Goal: Information Seeking & Learning: Understand process/instructions

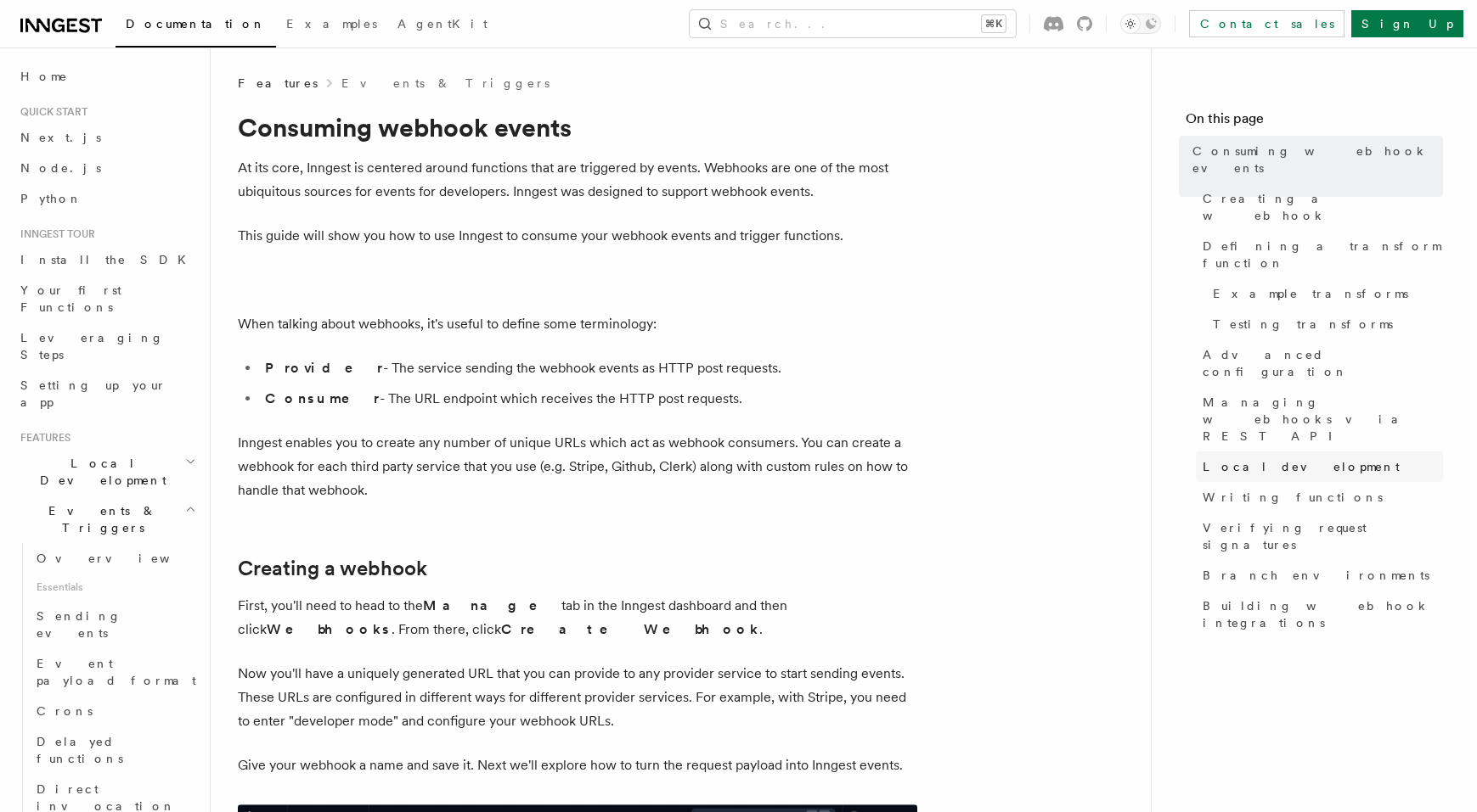
click at [1268, 458] on span "Local development" at bounding box center [1301, 467] width 197 height 17
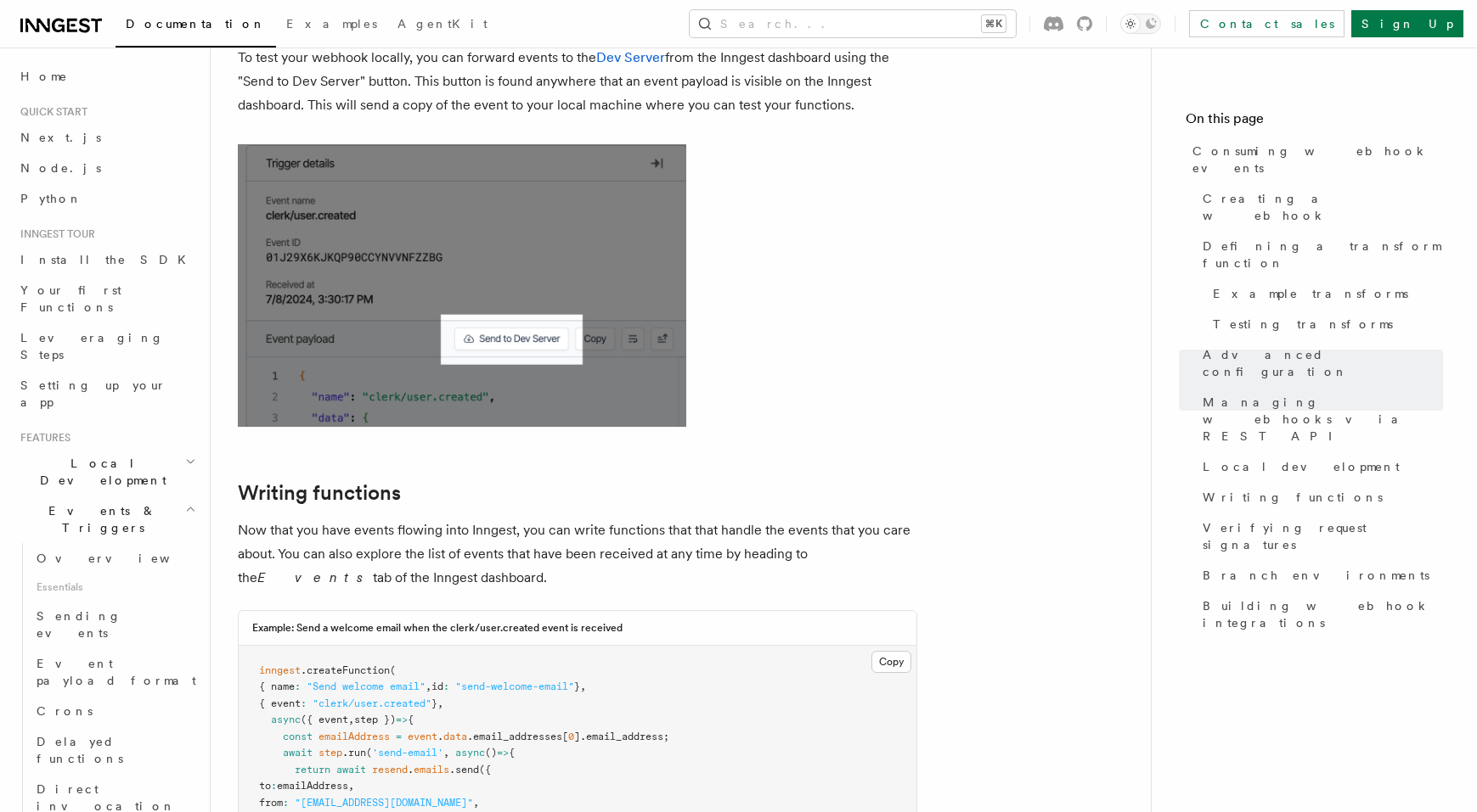
scroll to position [3534, 0]
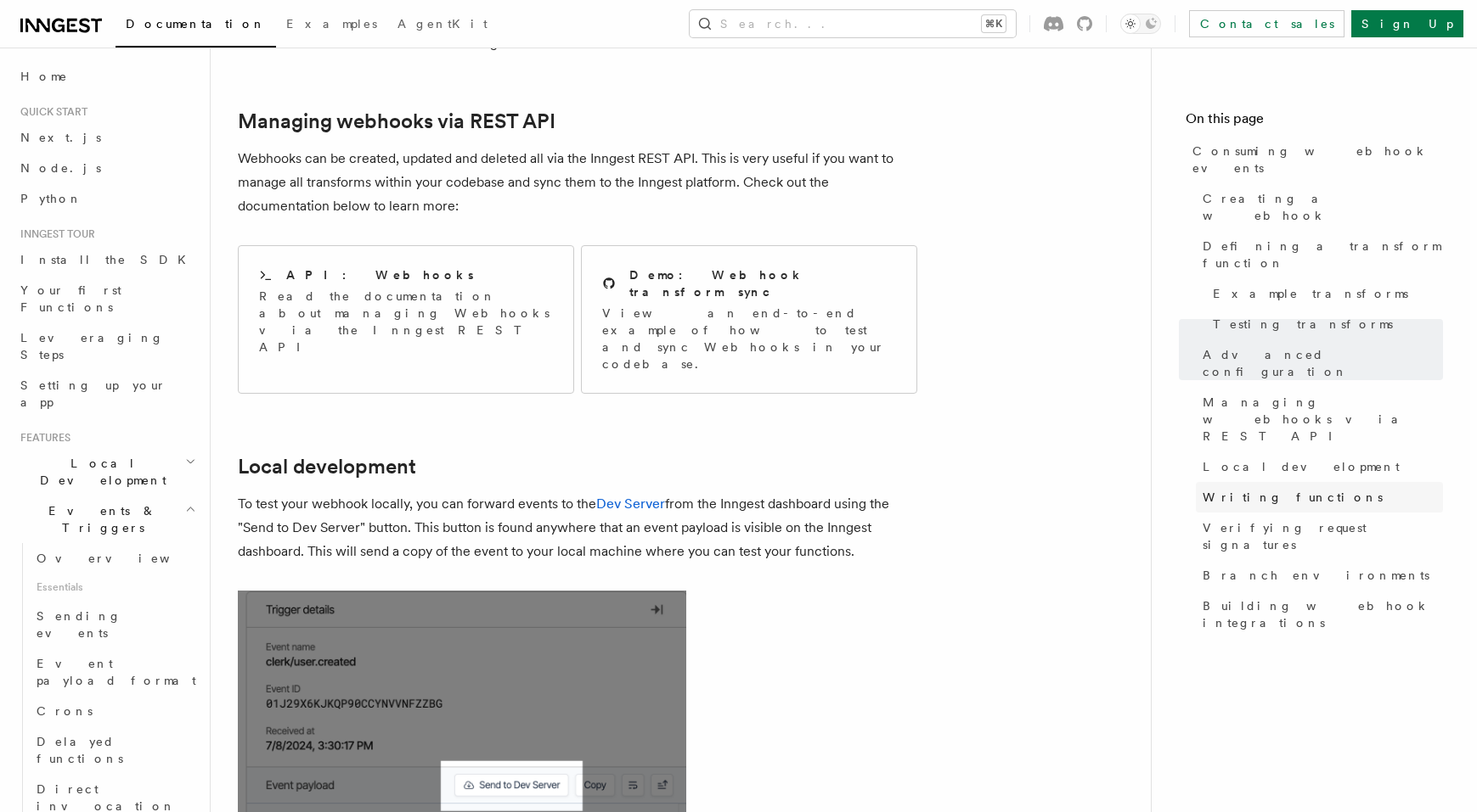
click at [1229, 489] on span "Writing functions" at bounding box center [1292, 497] width 180 height 17
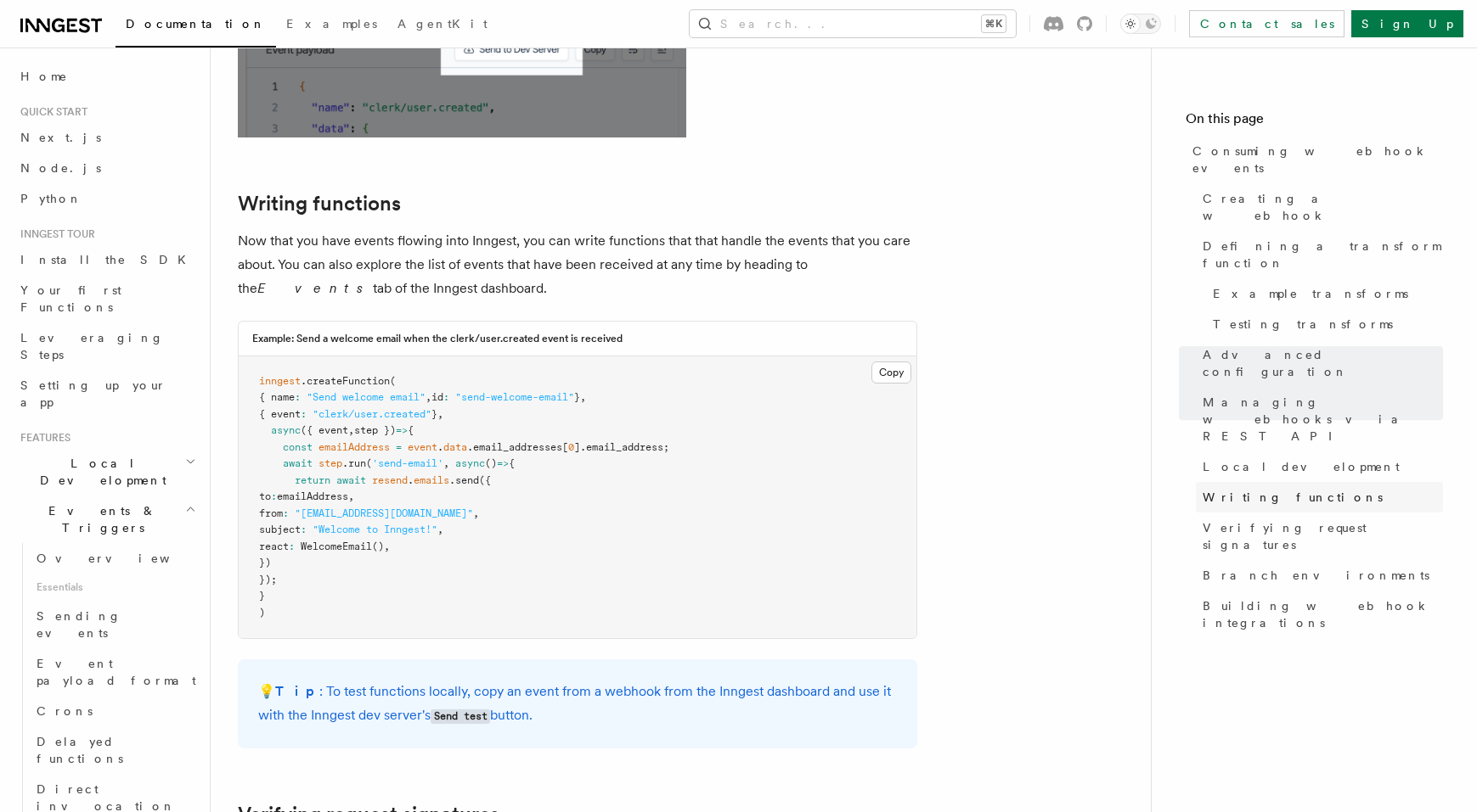
scroll to position [4277, 0]
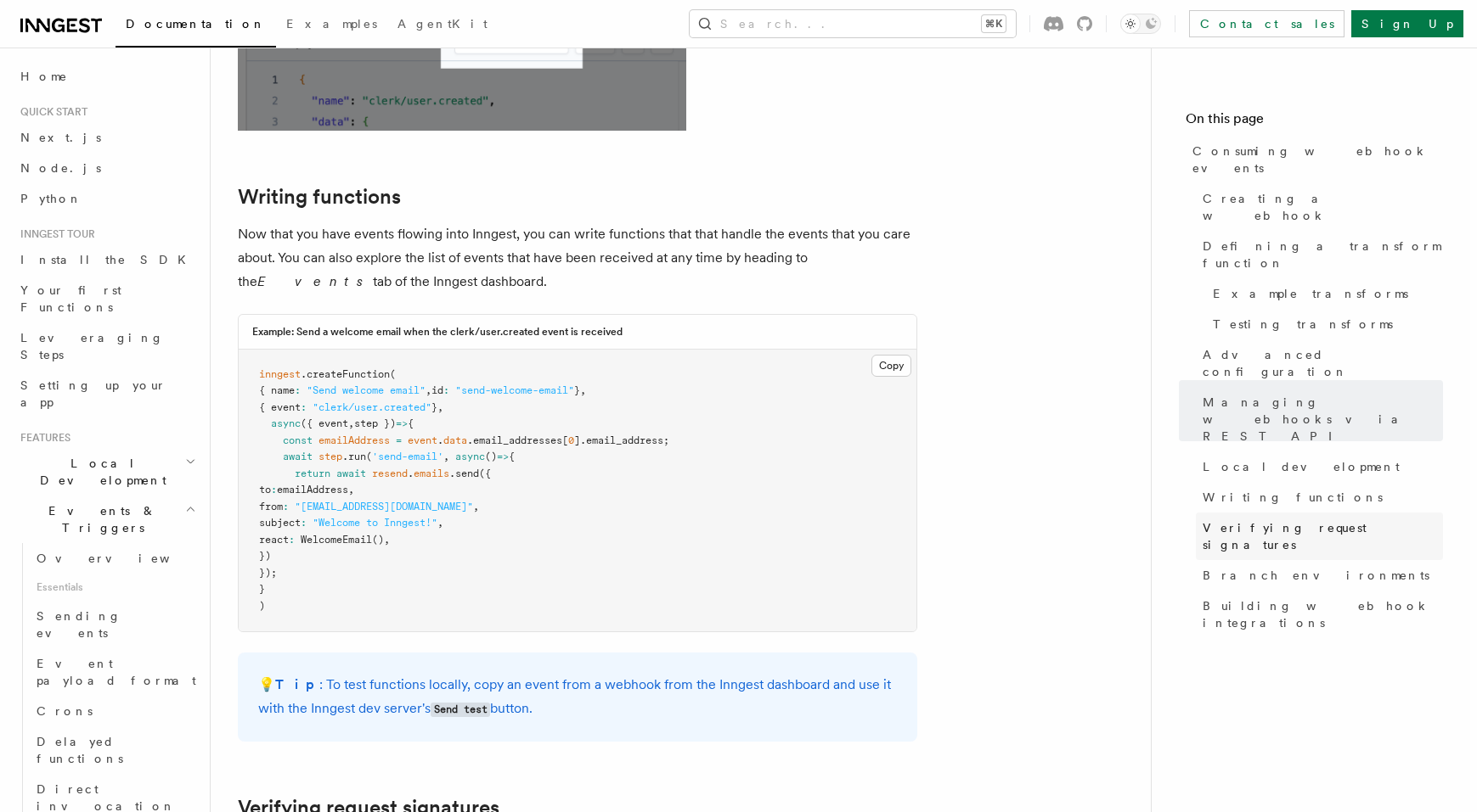
click at [1228, 512] on link "Verifying request signatures" at bounding box center [1318, 536] width 247 height 48
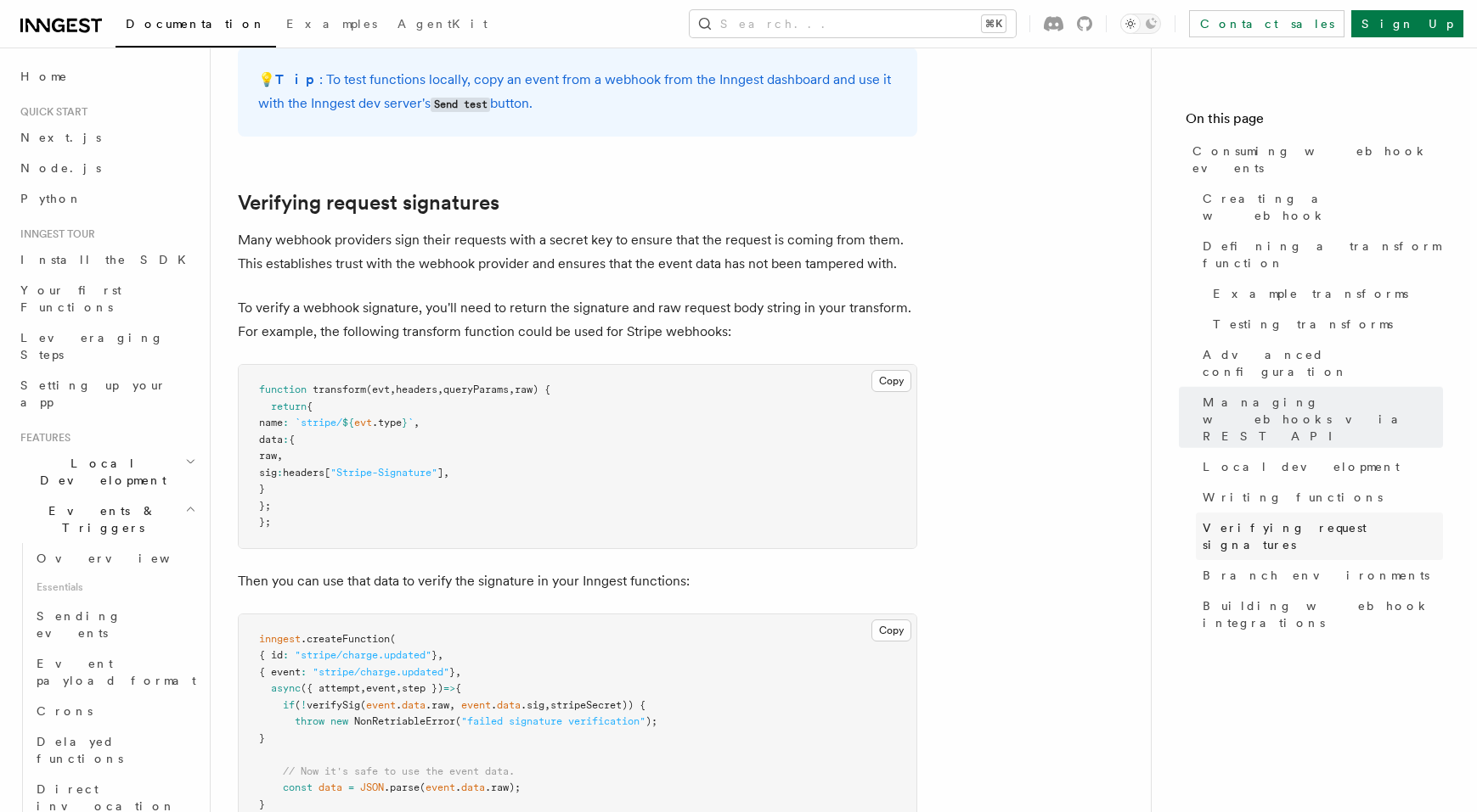
scroll to position [4888, 0]
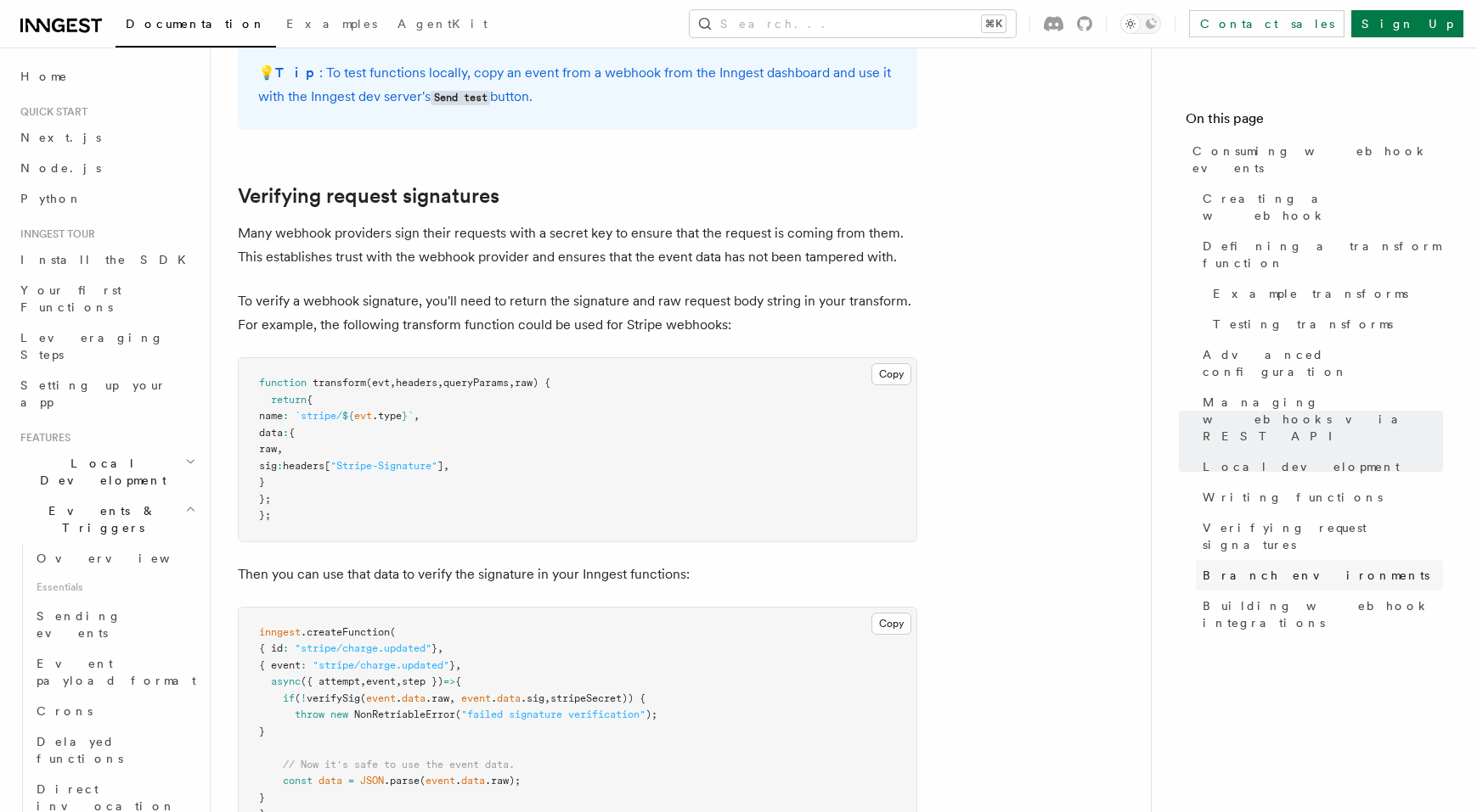
click at [1236, 560] on link "Branch environments" at bounding box center [1318, 575] width 247 height 31
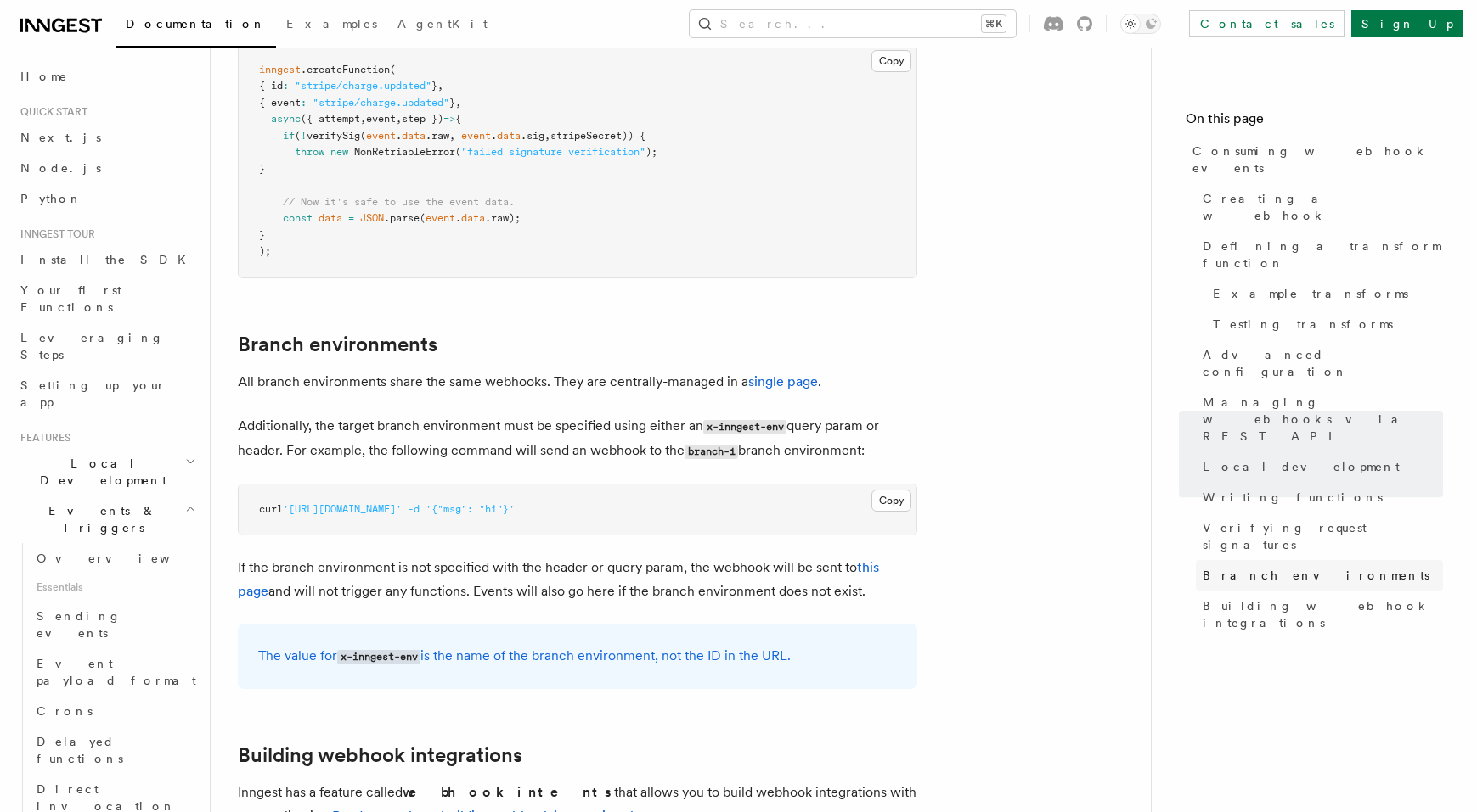
scroll to position [5600, 0]
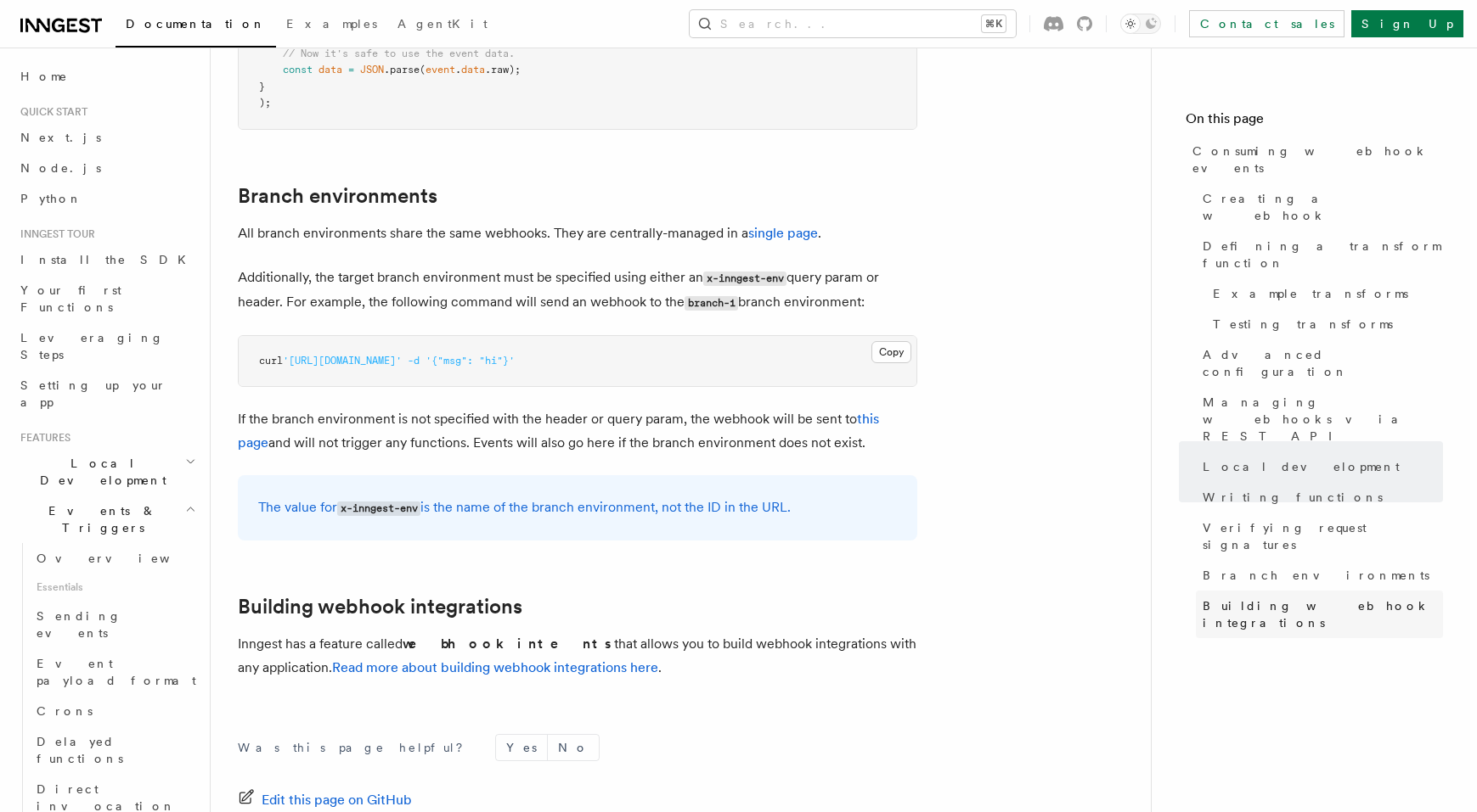
click at [1204, 597] on span "Building webhook integrations" at bounding box center [1322, 614] width 240 height 34
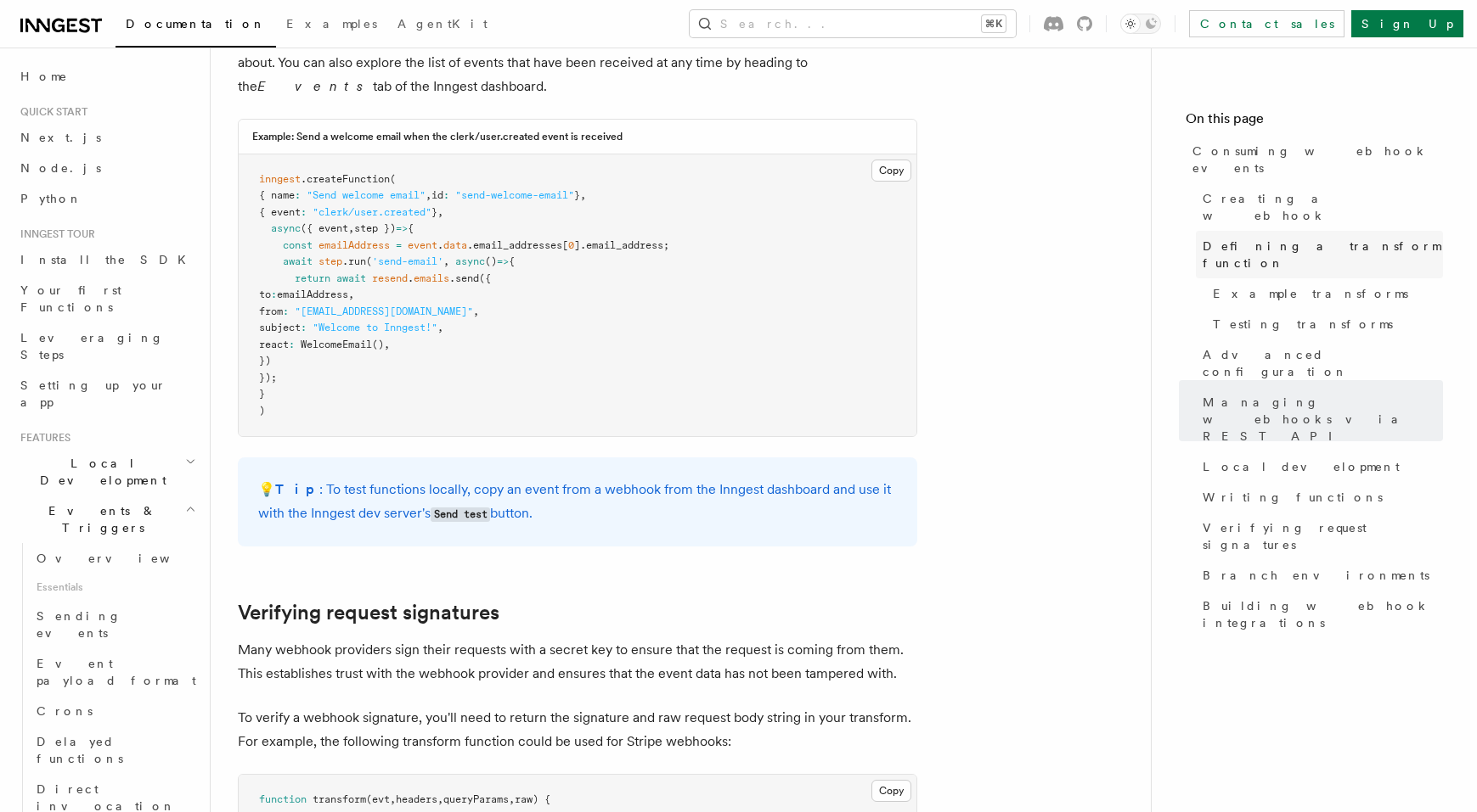
click at [1300, 238] on span "Defining a transform function" at bounding box center [1322, 255] width 240 height 34
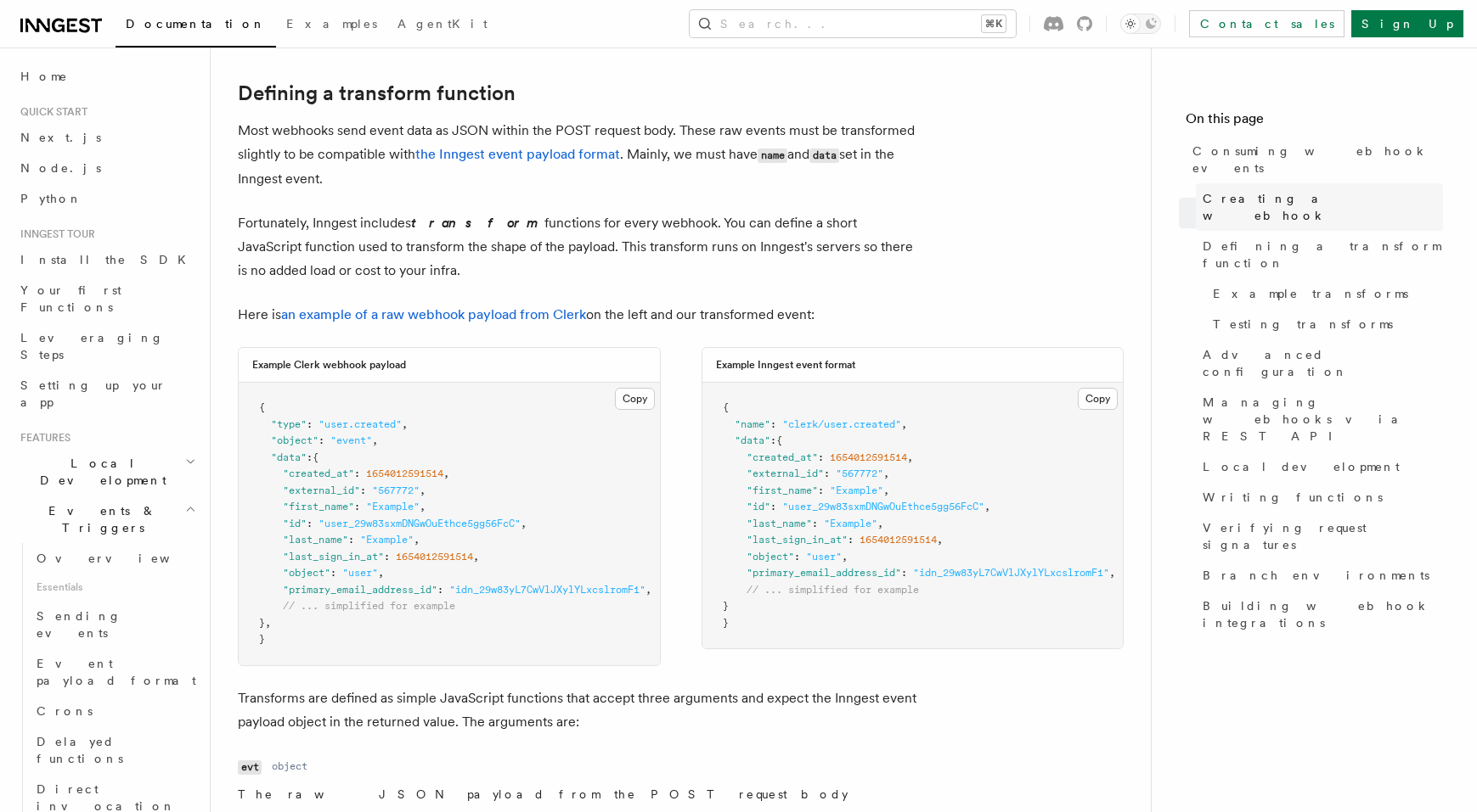
click at [1291, 190] on span "Creating a webhook" at bounding box center [1322, 207] width 240 height 34
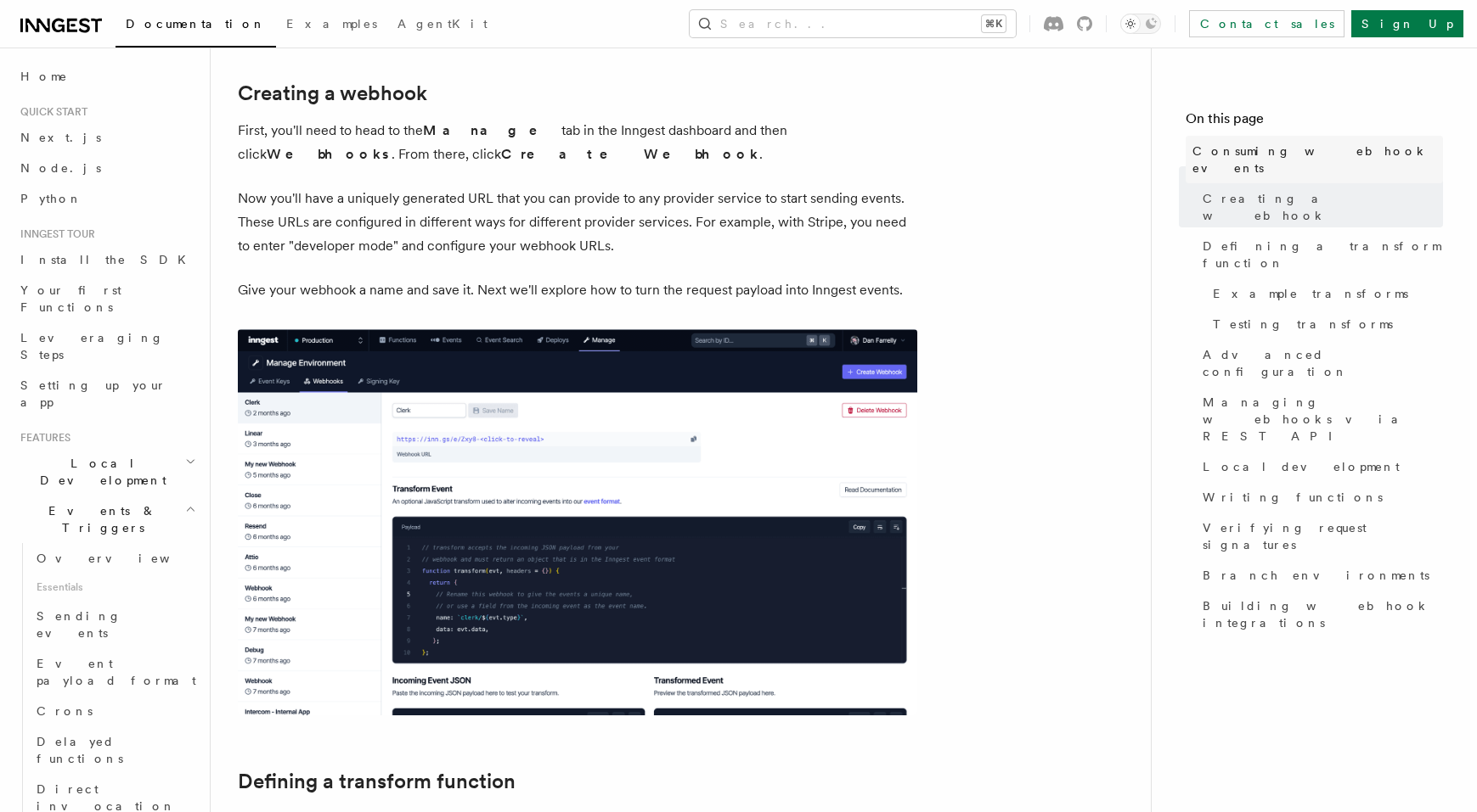
click at [1293, 153] on span "Consuming webhook events" at bounding box center [1317, 160] width 250 height 34
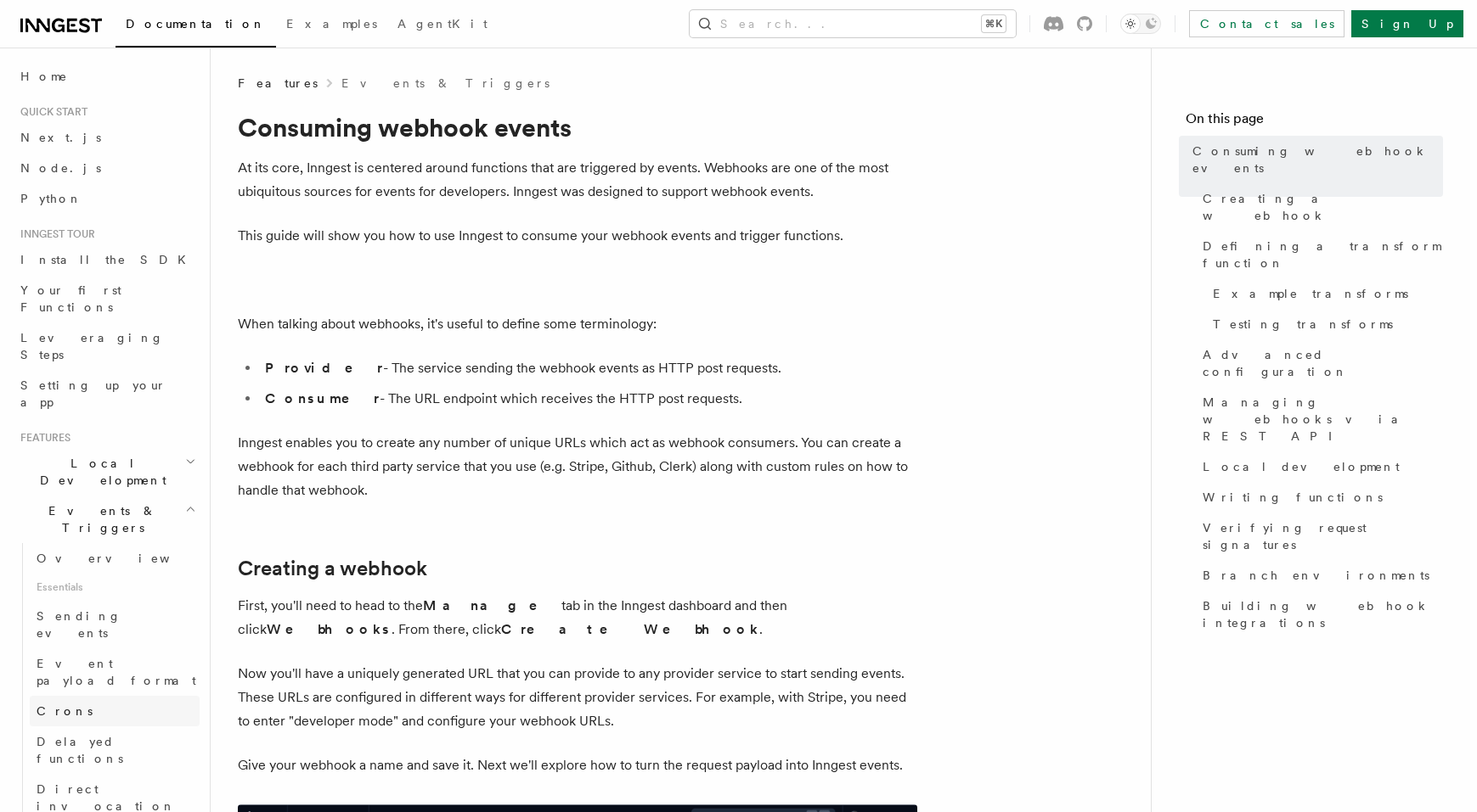
click at [89, 696] on link "Crons" at bounding box center [115, 711] width 170 height 31
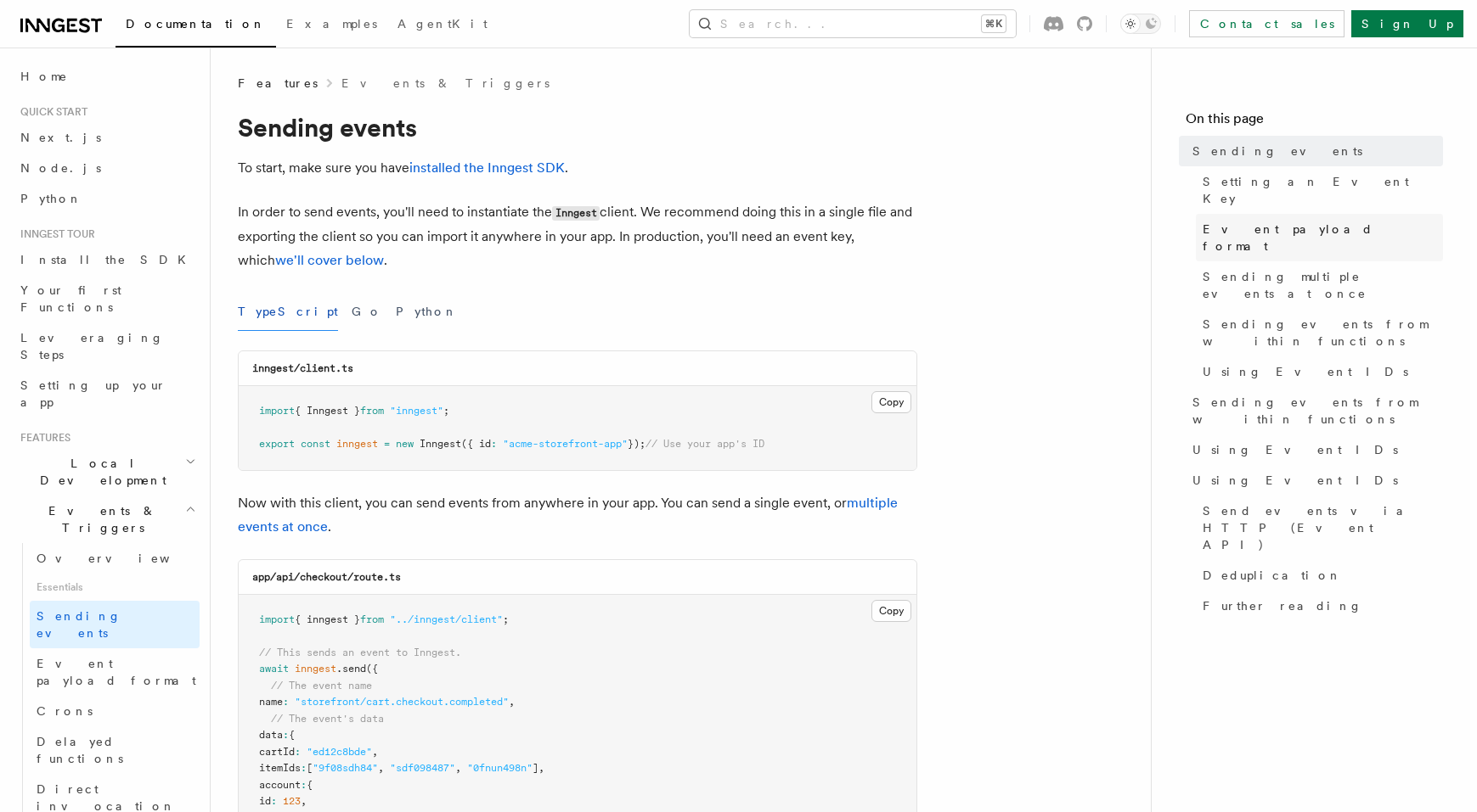
click at [1315, 214] on link "Event payload format" at bounding box center [1318, 237] width 247 height 48
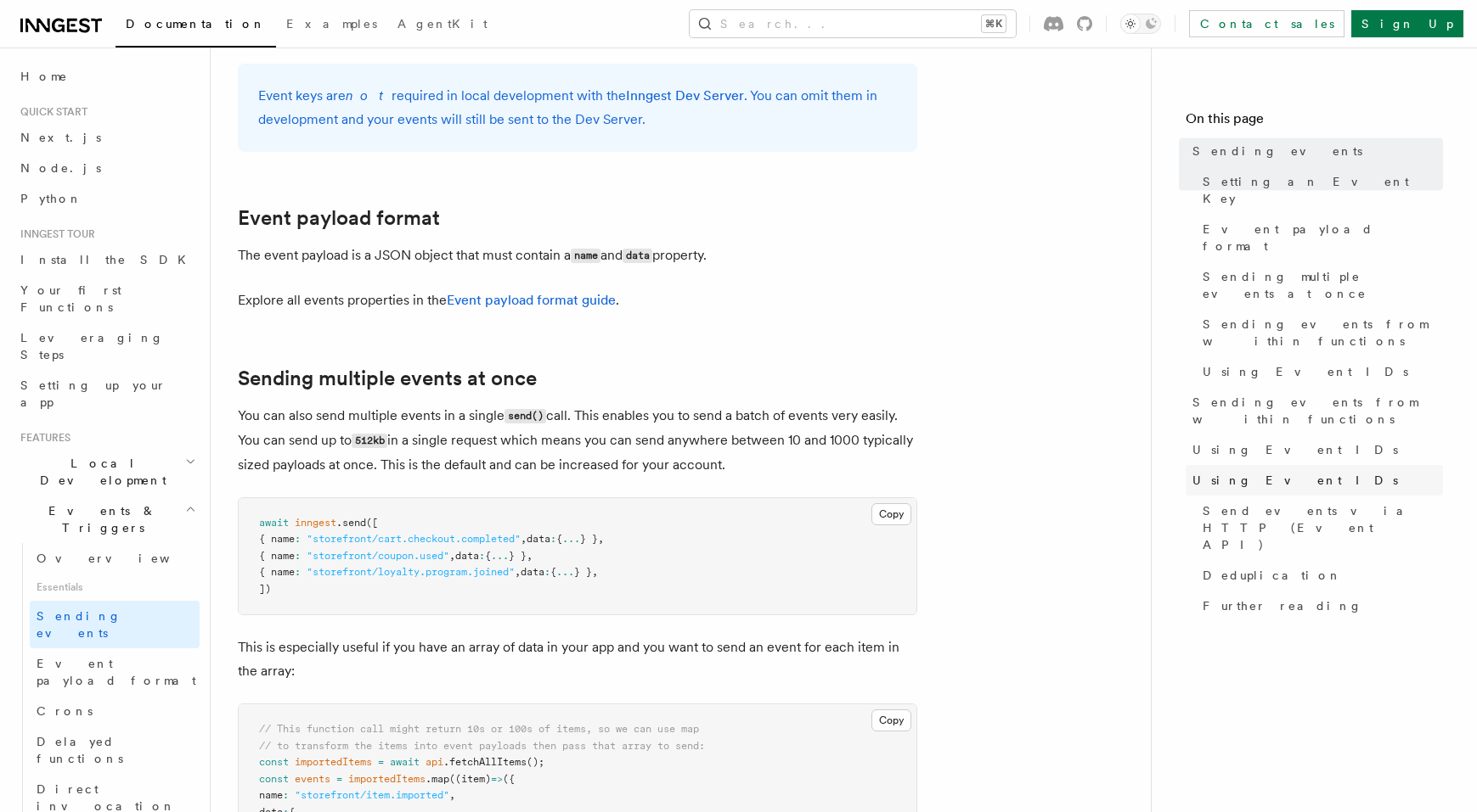
scroll to position [1828, 0]
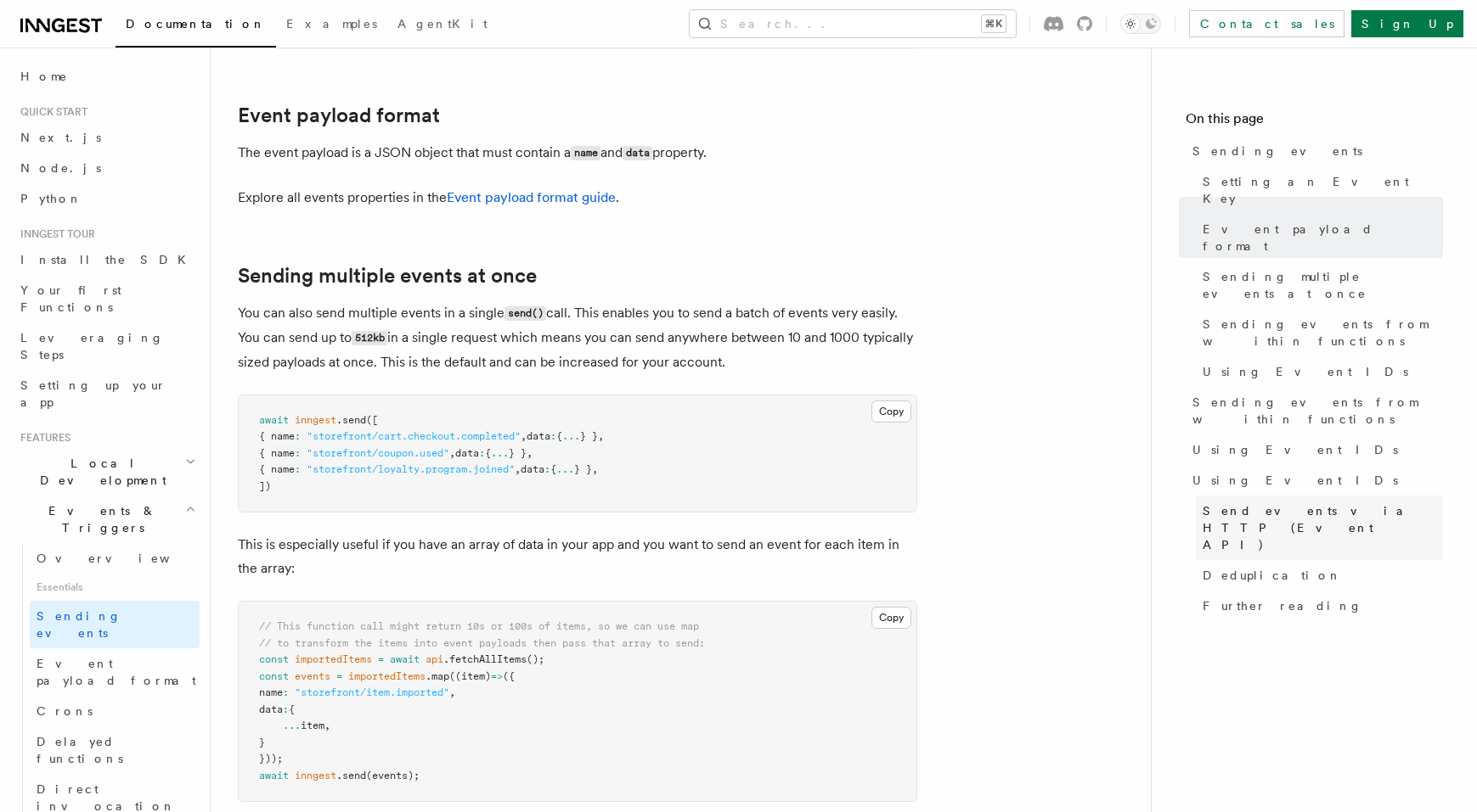
click at [1353, 502] on span "Send events via HTTP (Event API)" at bounding box center [1322, 527] width 240 height 51
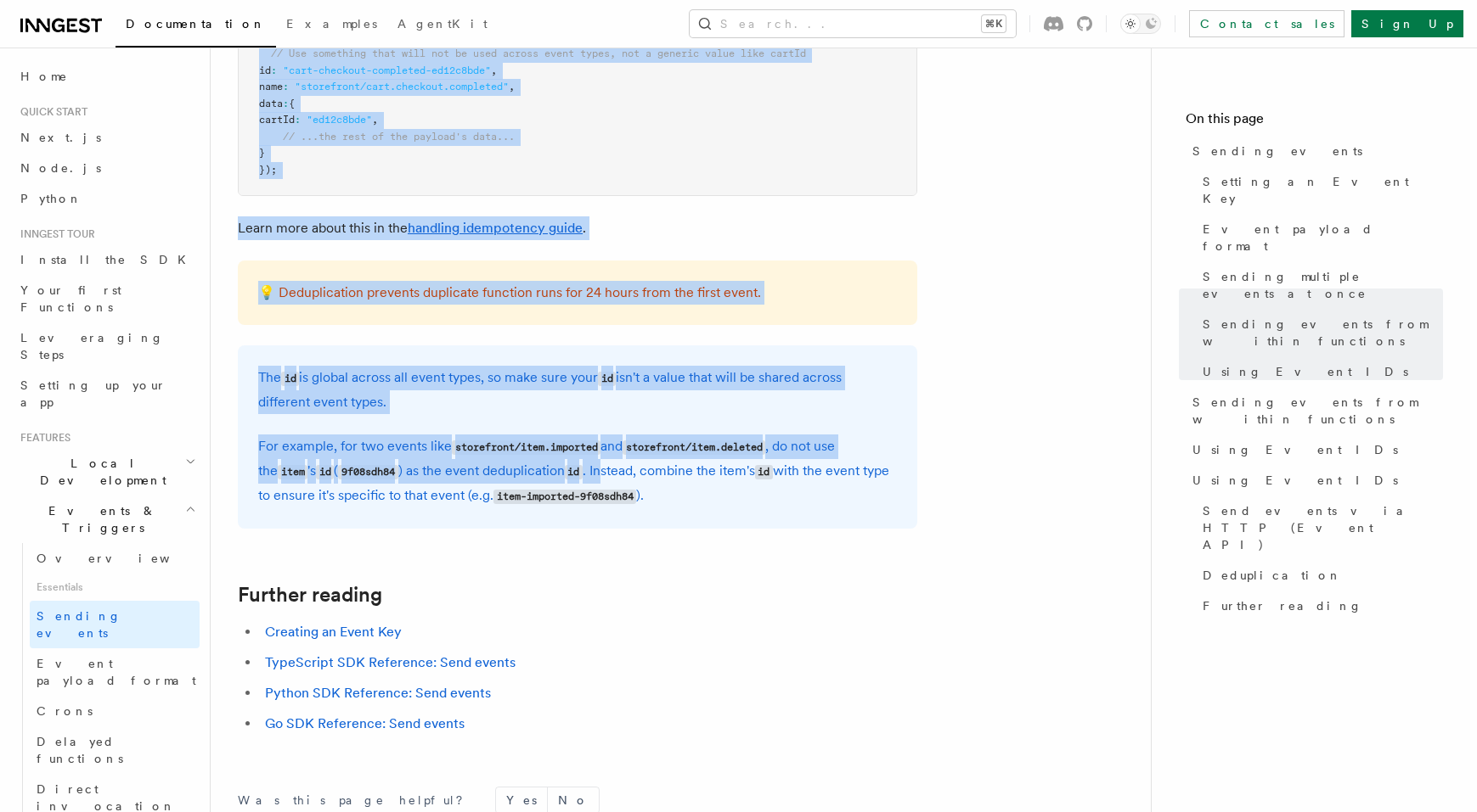
scroll to position [4166, 0]
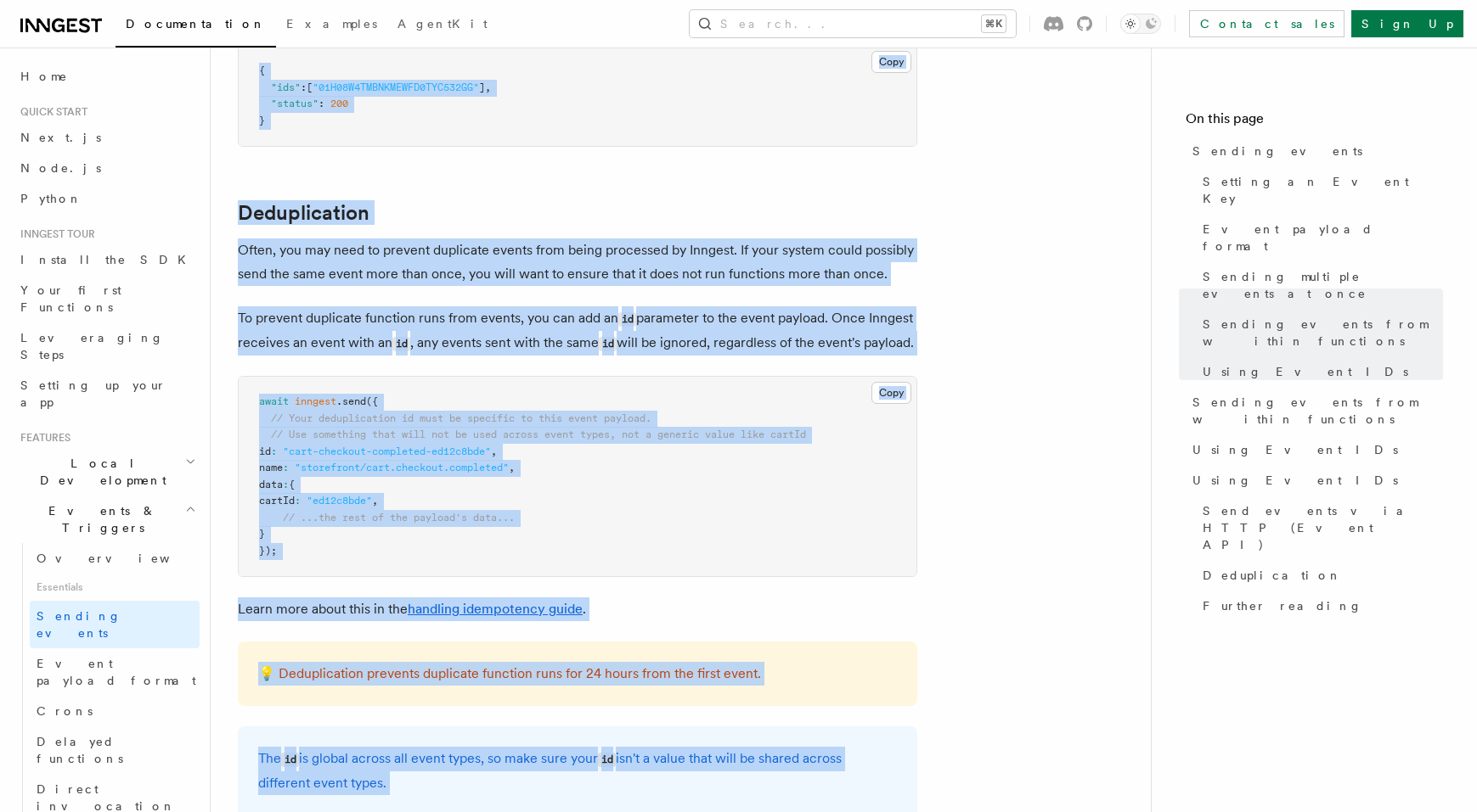
drag, startPoint x: 235, startPoint y: 64, endPoint x: 590, endPoint y: 354, distance: 458.4
copy article "Send events via HTTP (Event API) You can send events from any system or program…"
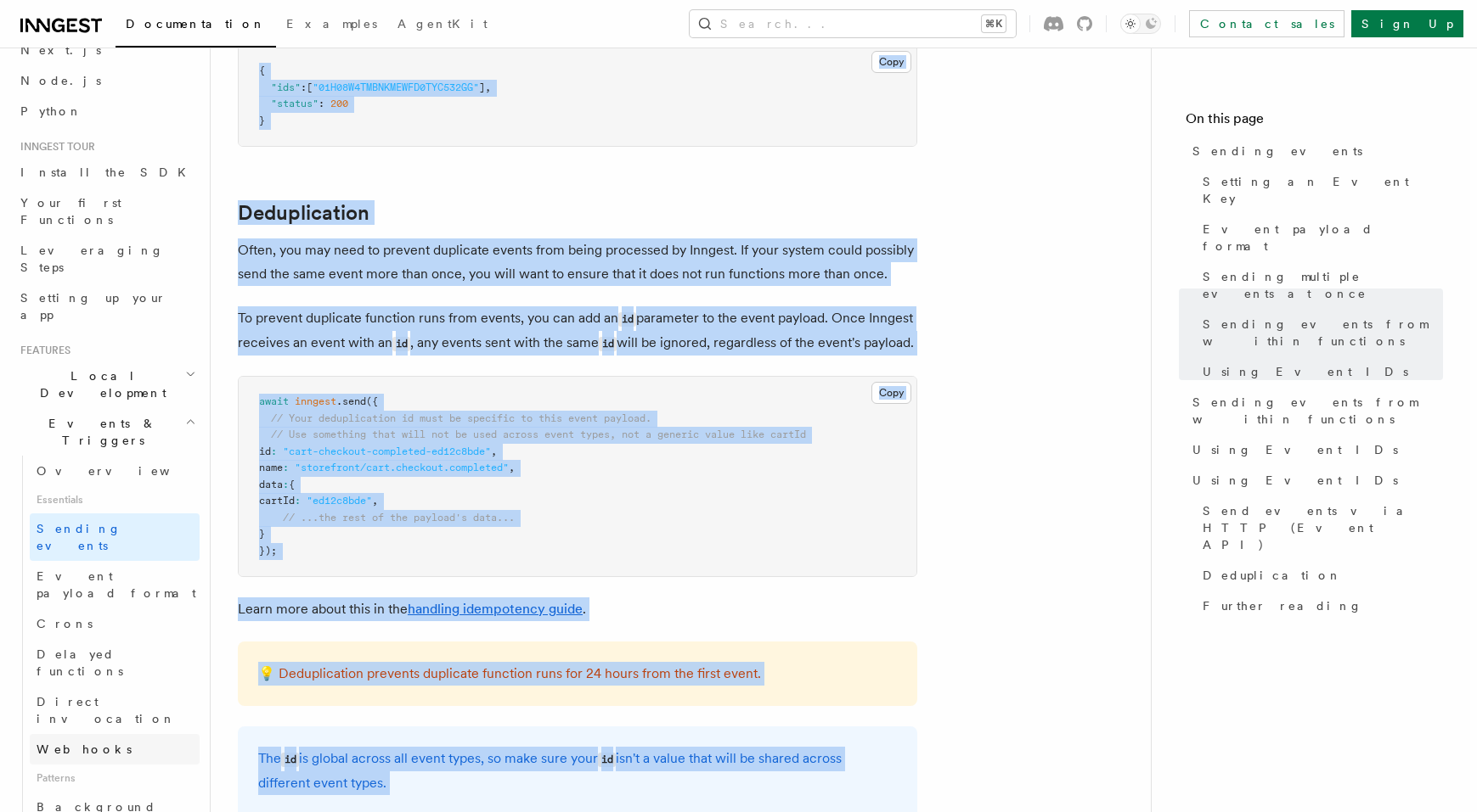
scroll to position [98, 0]
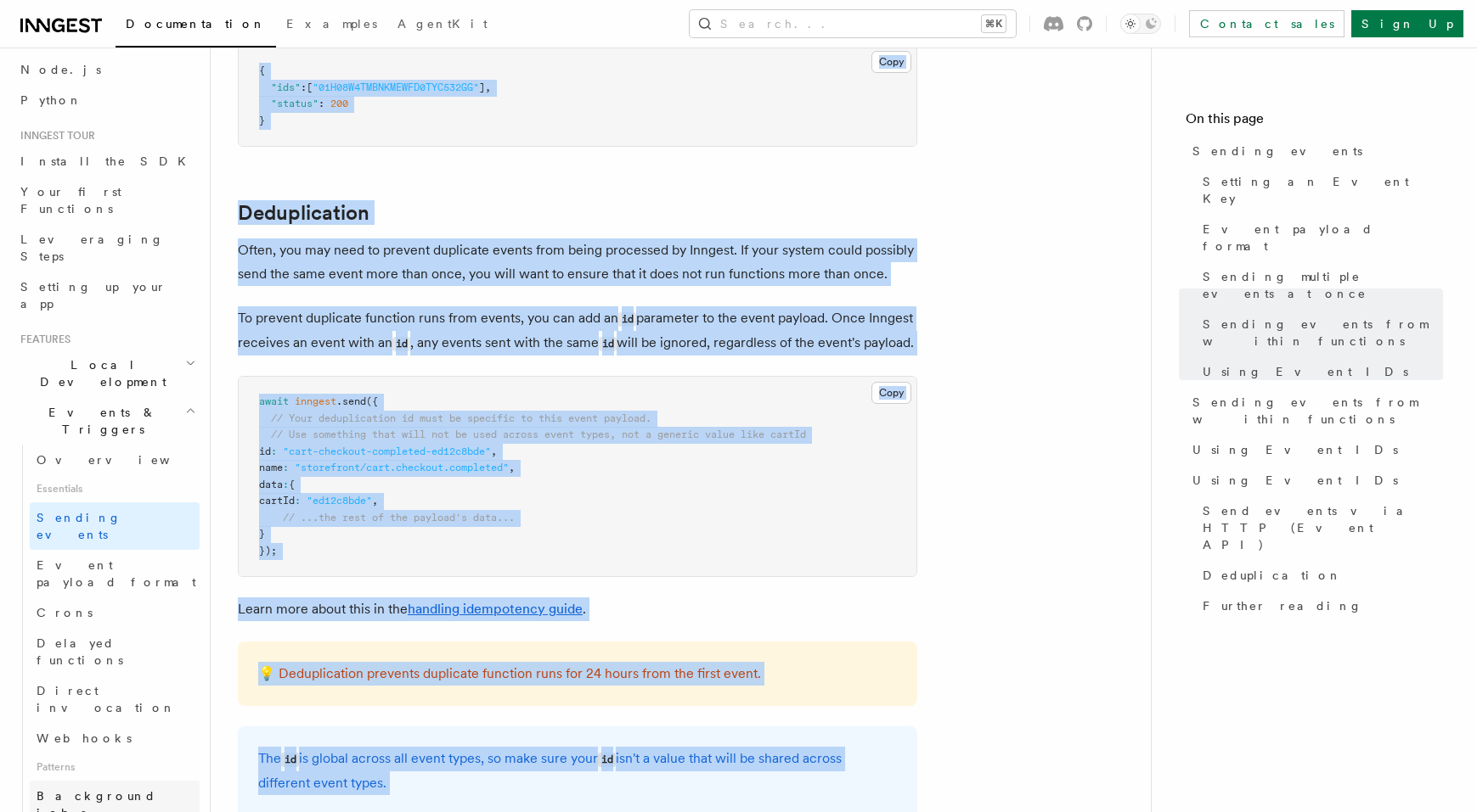
click at [106, 790] on span "Background jobs" at bounding box center [96, 805] width 120 height 31
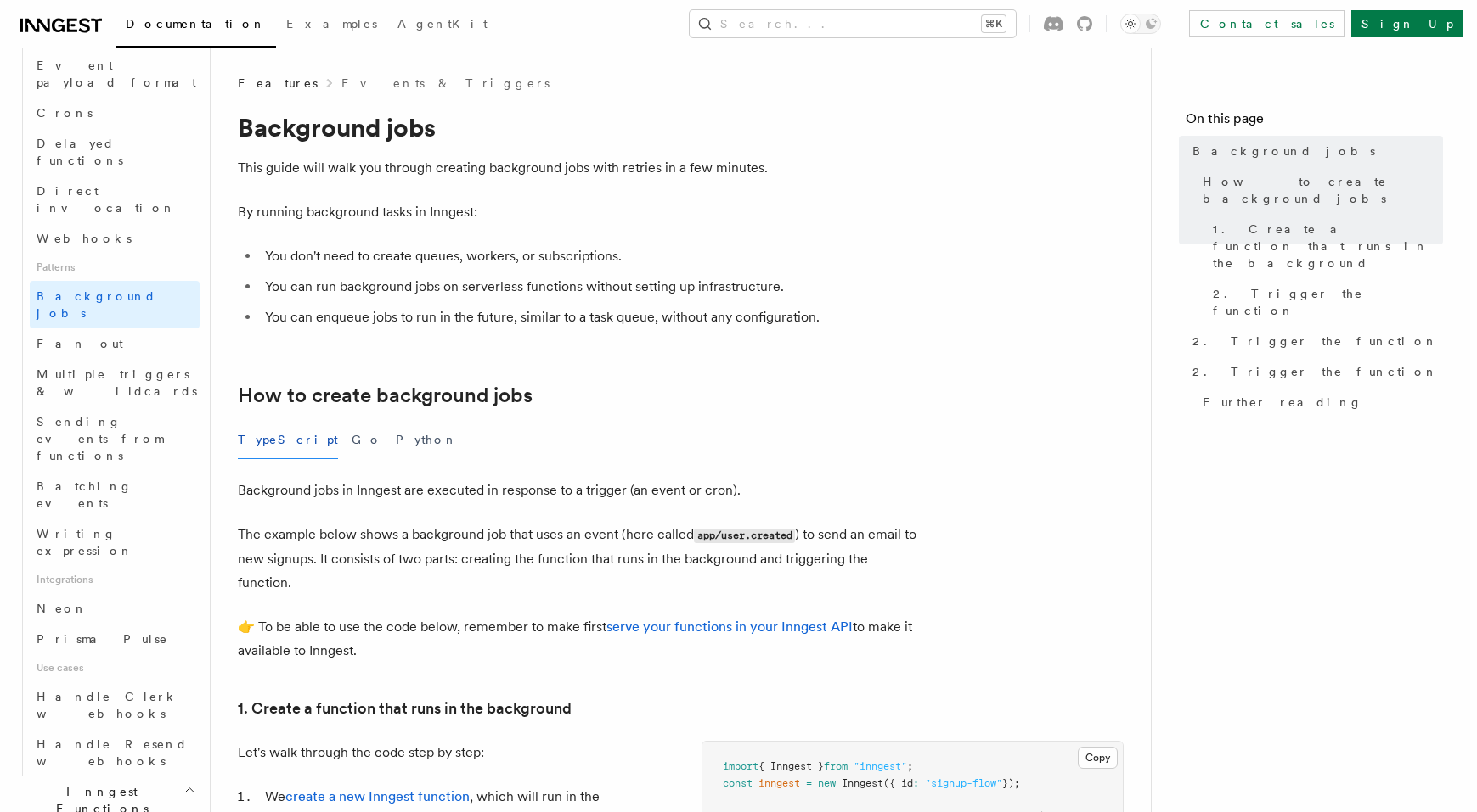
scroll to position [379, 0]
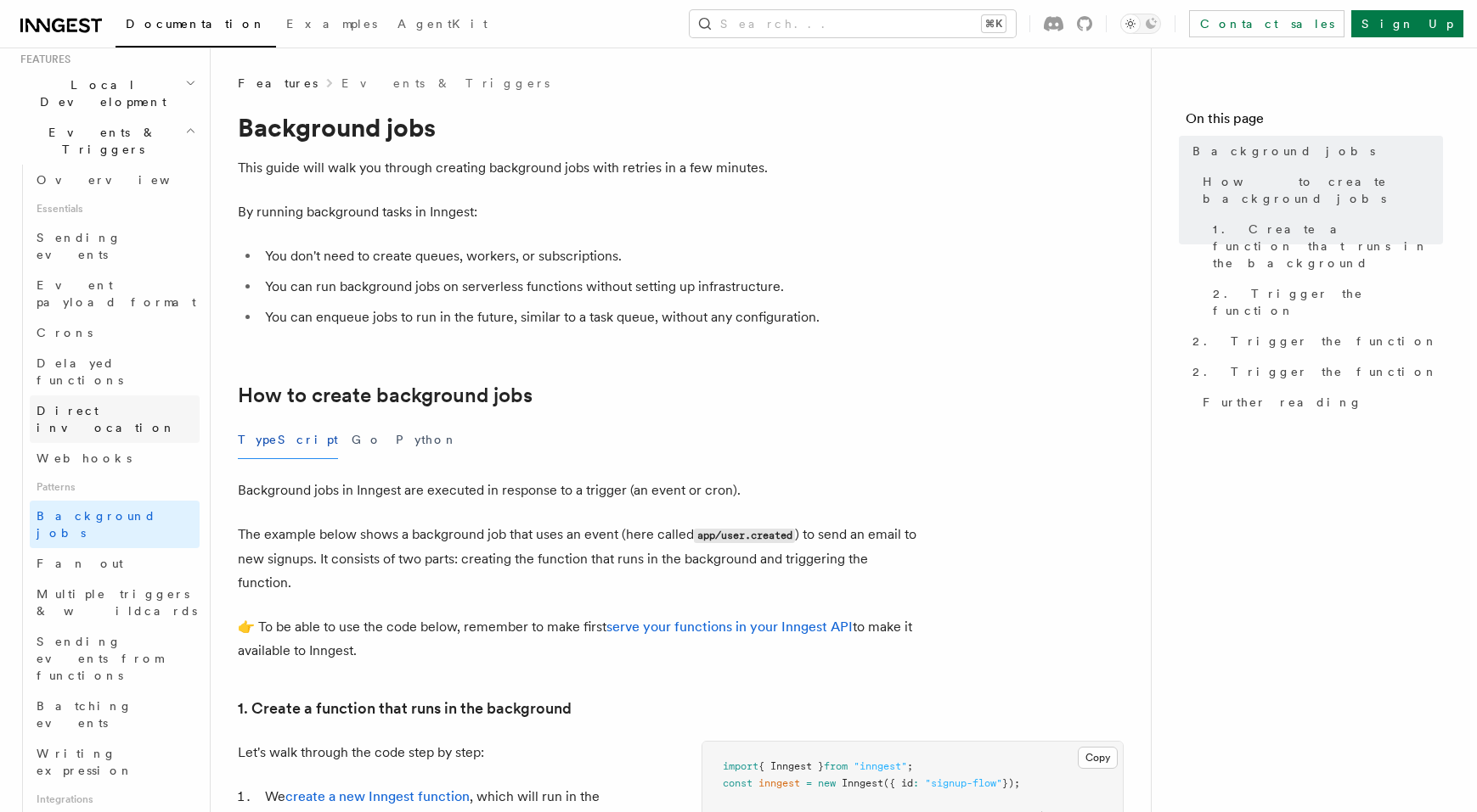
click at [107, 404] on span "Direct invocation" at bounding box center [106, 419] width 139 height 31
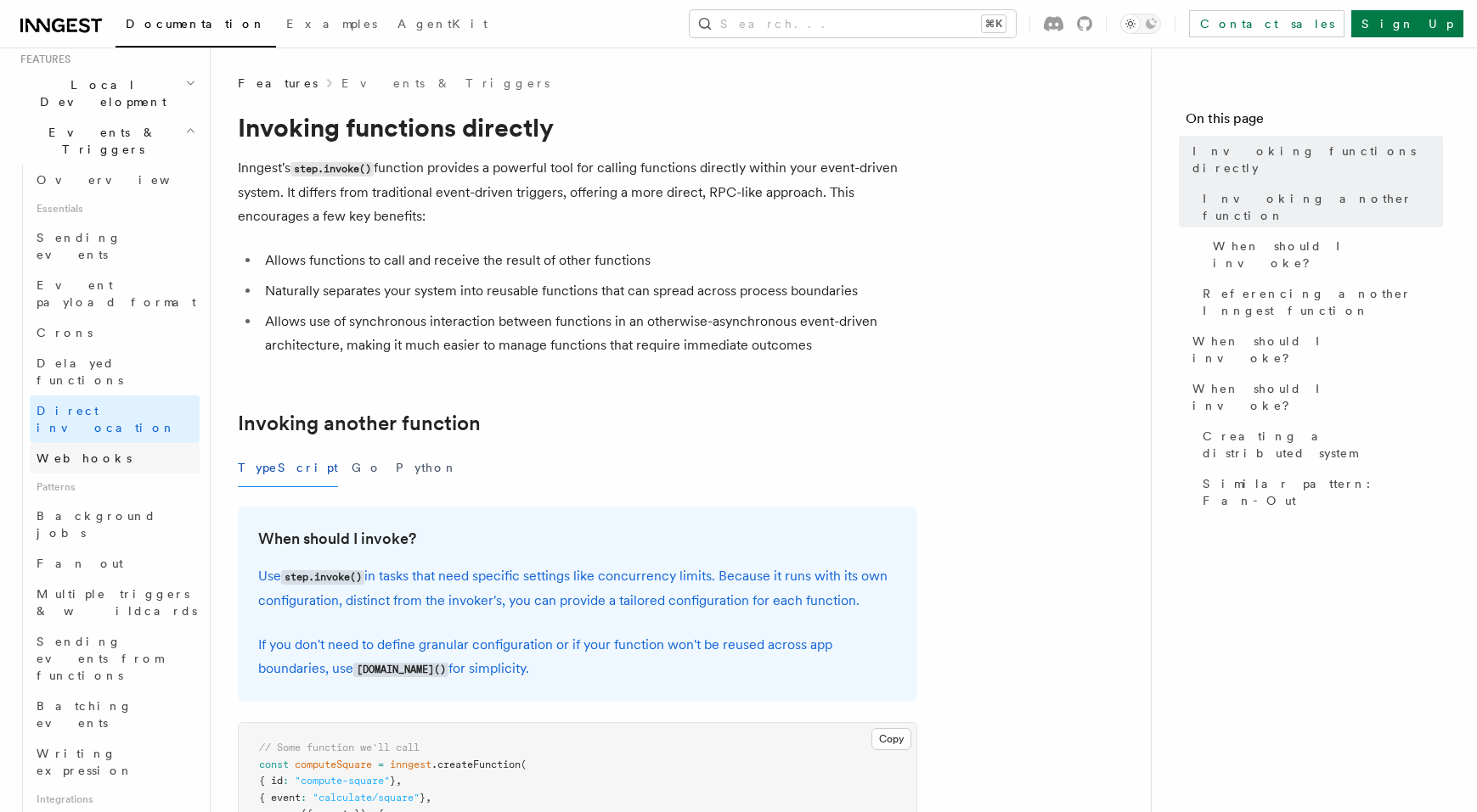
scroll to position [345, 0]
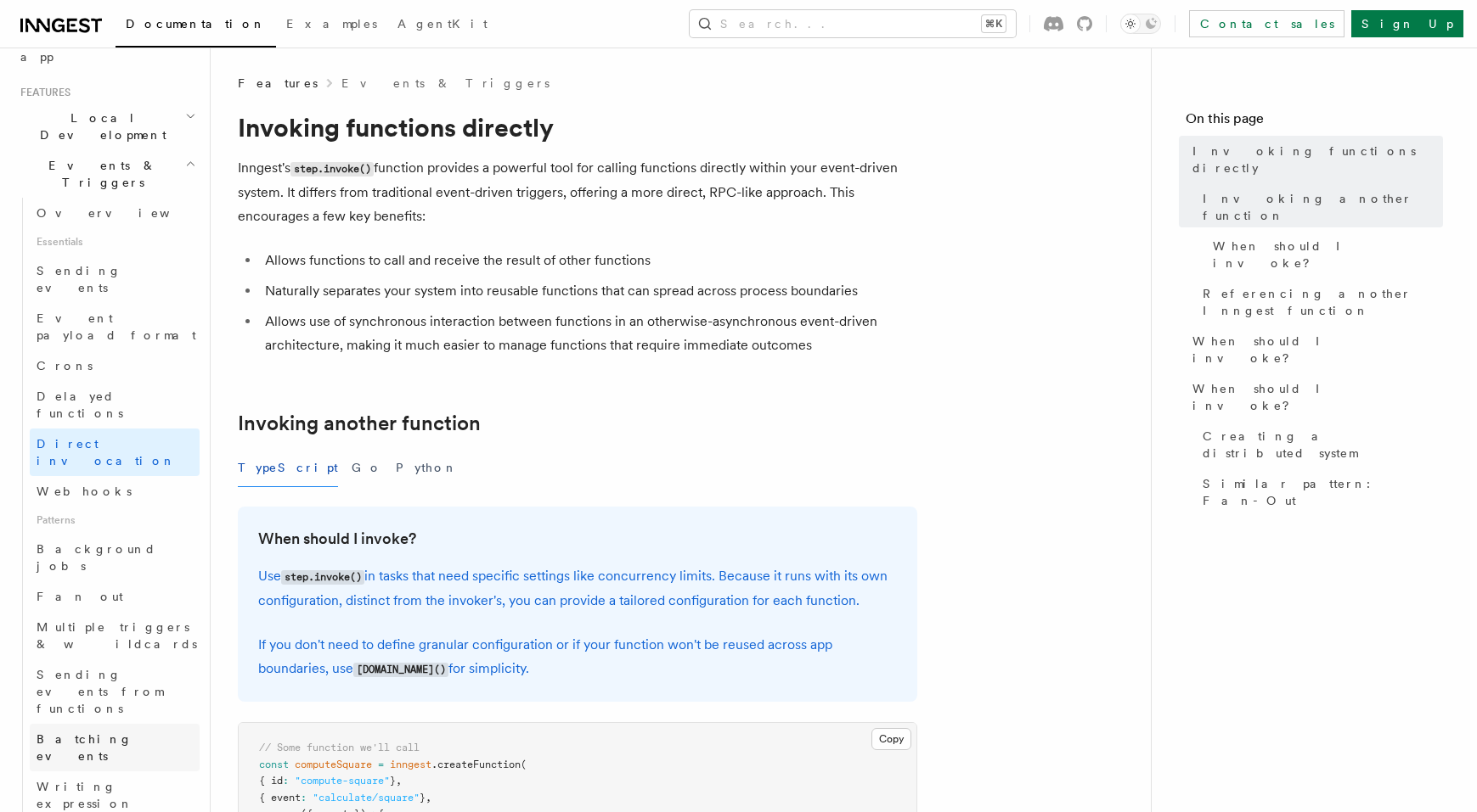
click at [111, 733] on span "Batching events" at bounding box center [84, 748] width 96 height 31
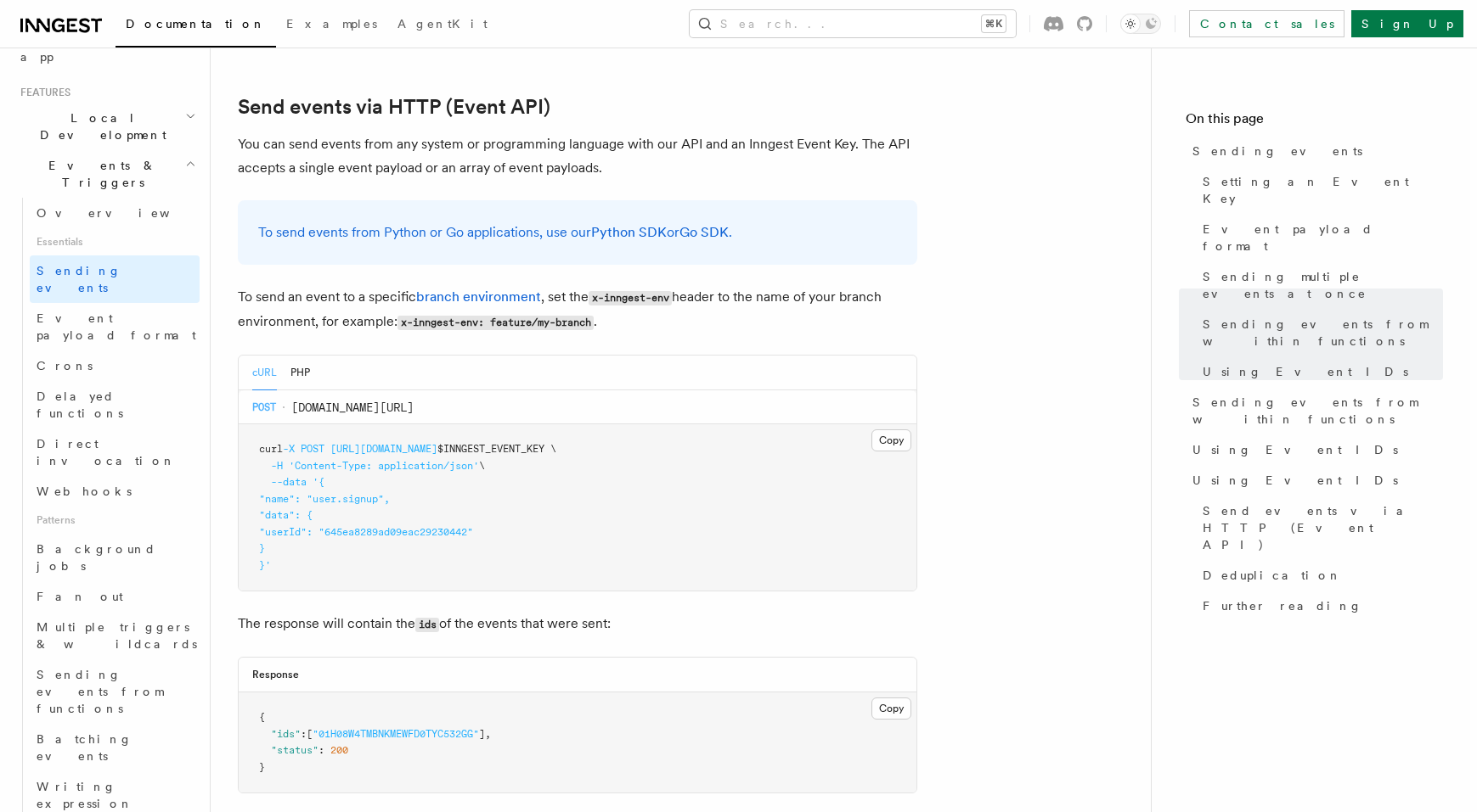
scroll to position [3516, 0]
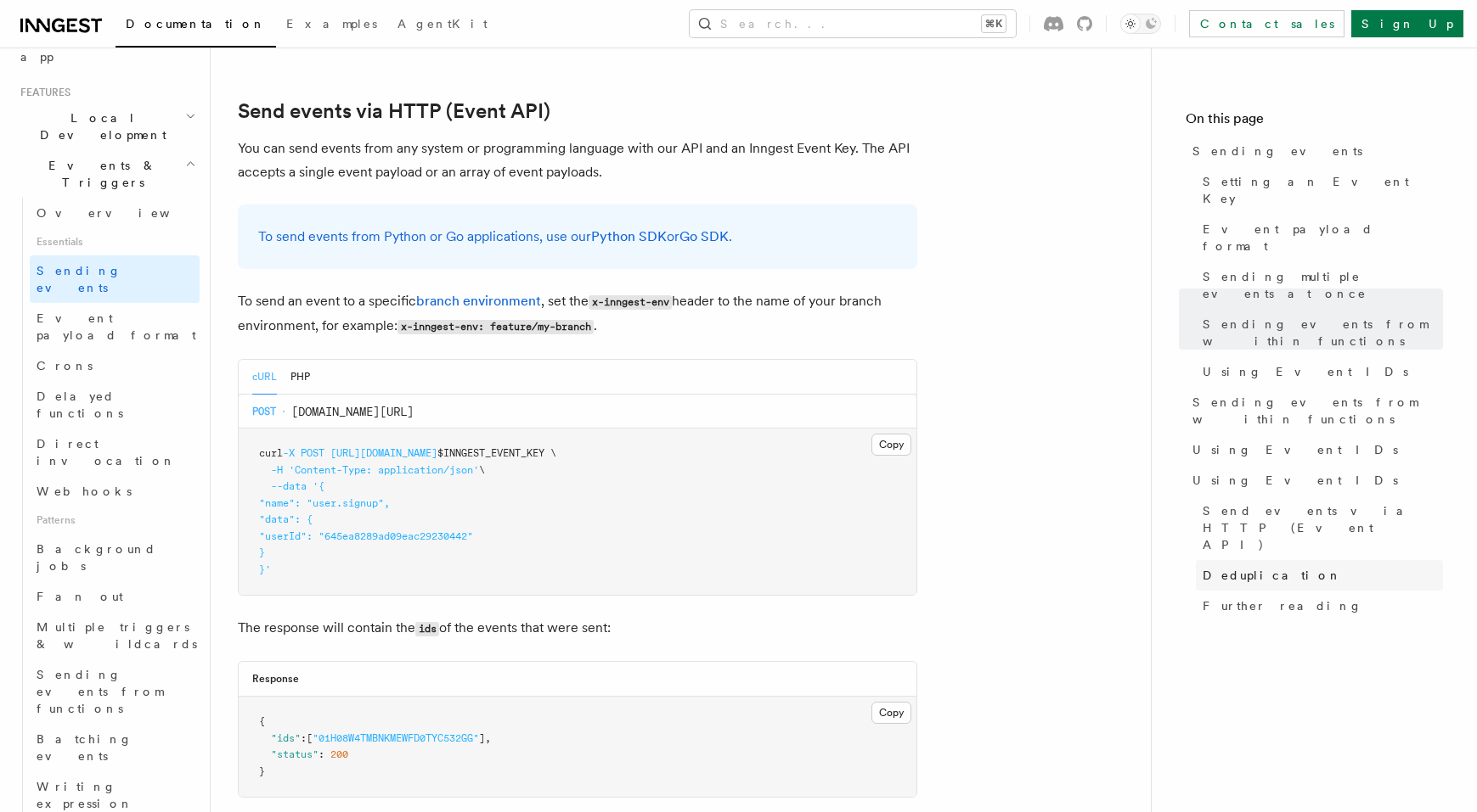
click at [1437, 560] on link "Deduplication" at bounding box center [1318, 575] width 247 height 31
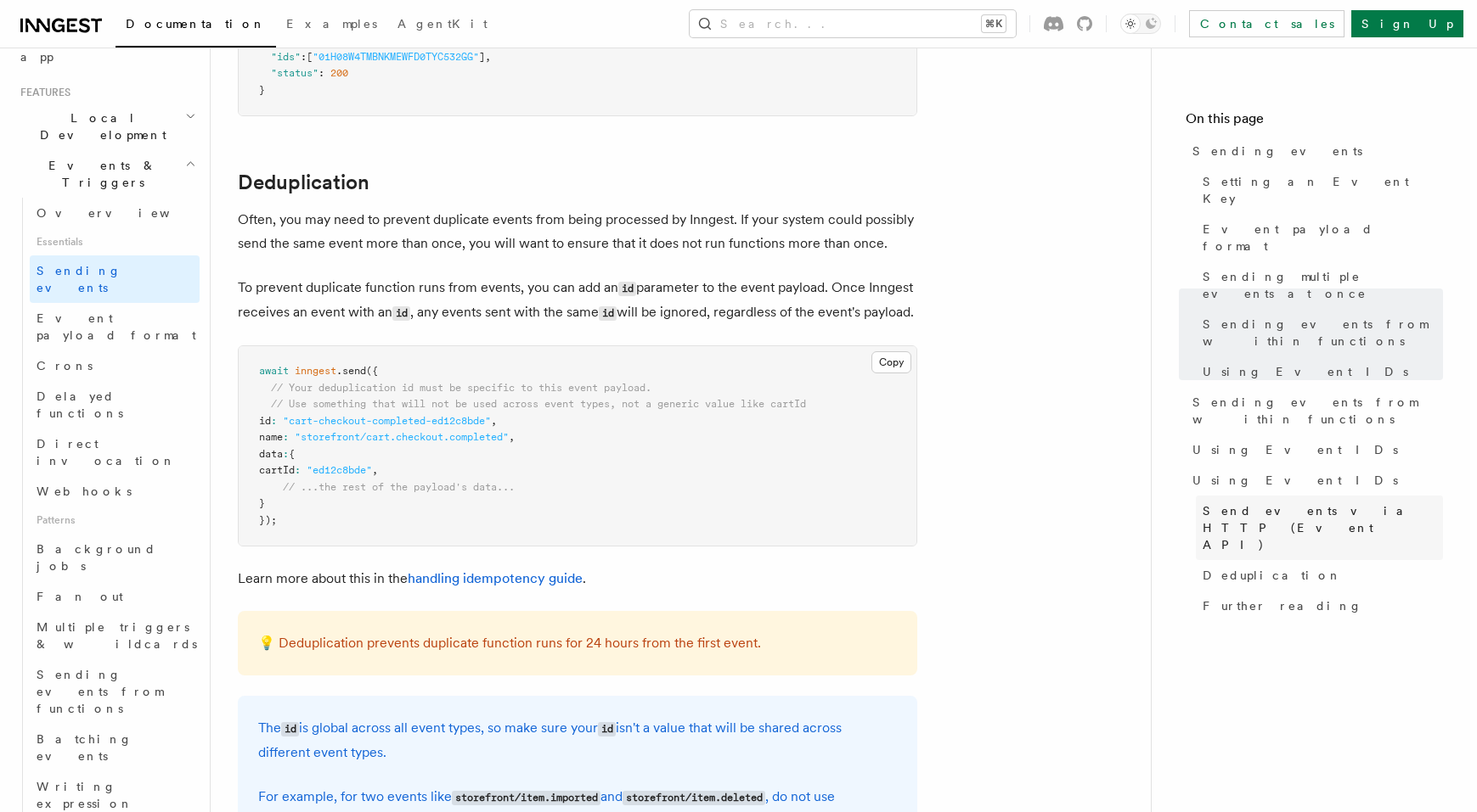
click at [1395, 496] on link "Send events via HTTP (Event API)" at bounding box center [1318, 527] width 247 height 64
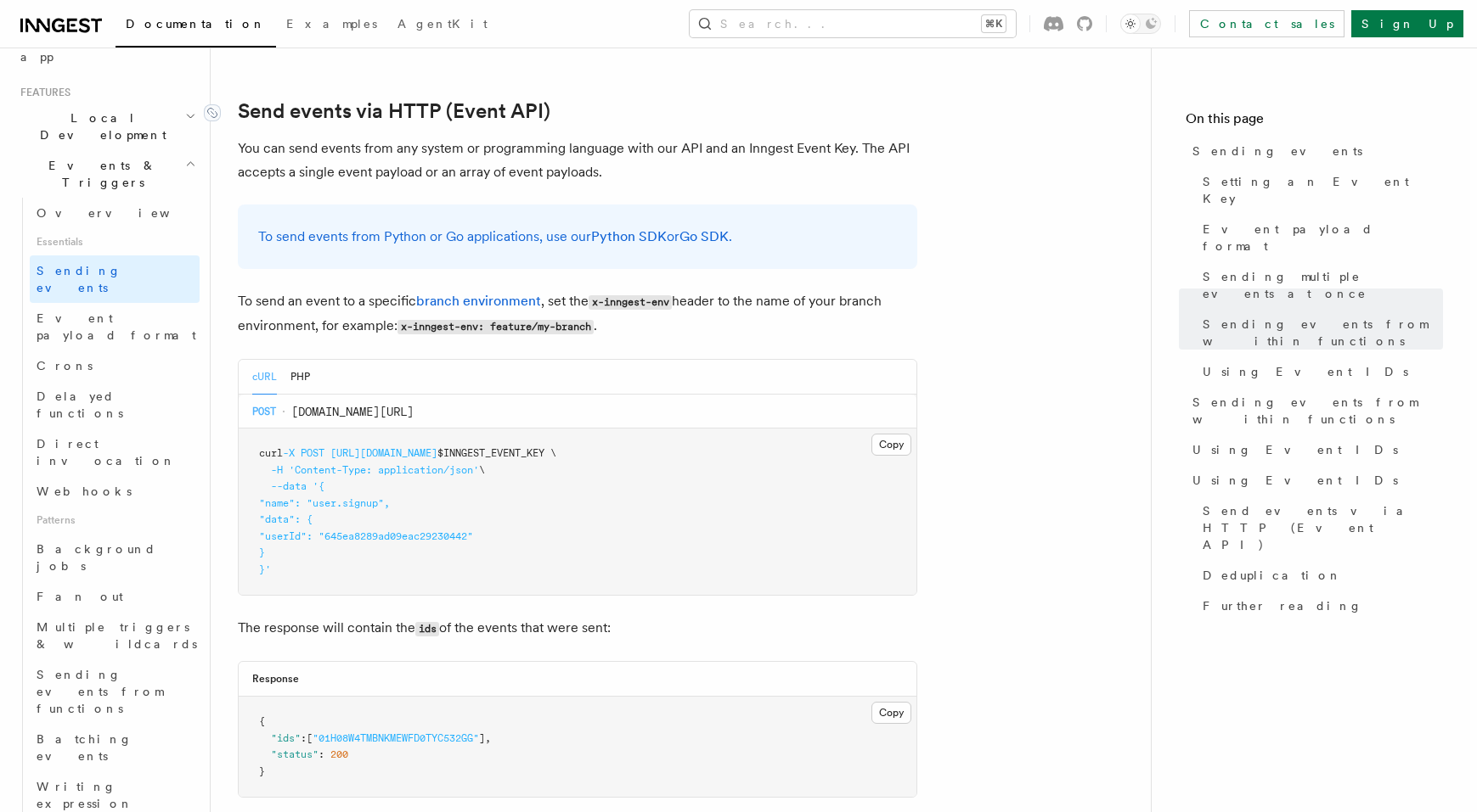
scroll to position [3428, 0]
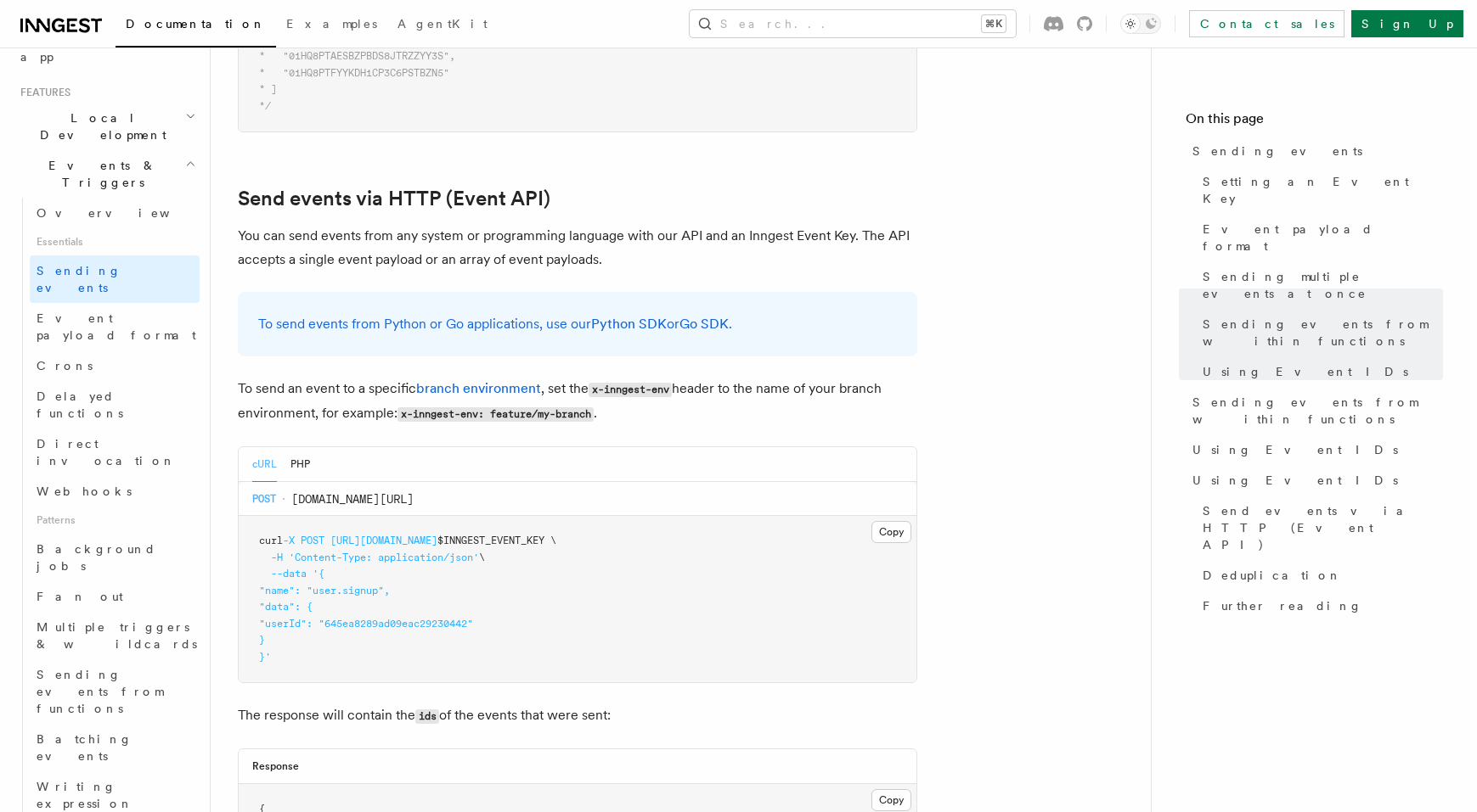
click at [120, 109] on span "Local Development" at bounding box center [100, 126] width 172 height 34
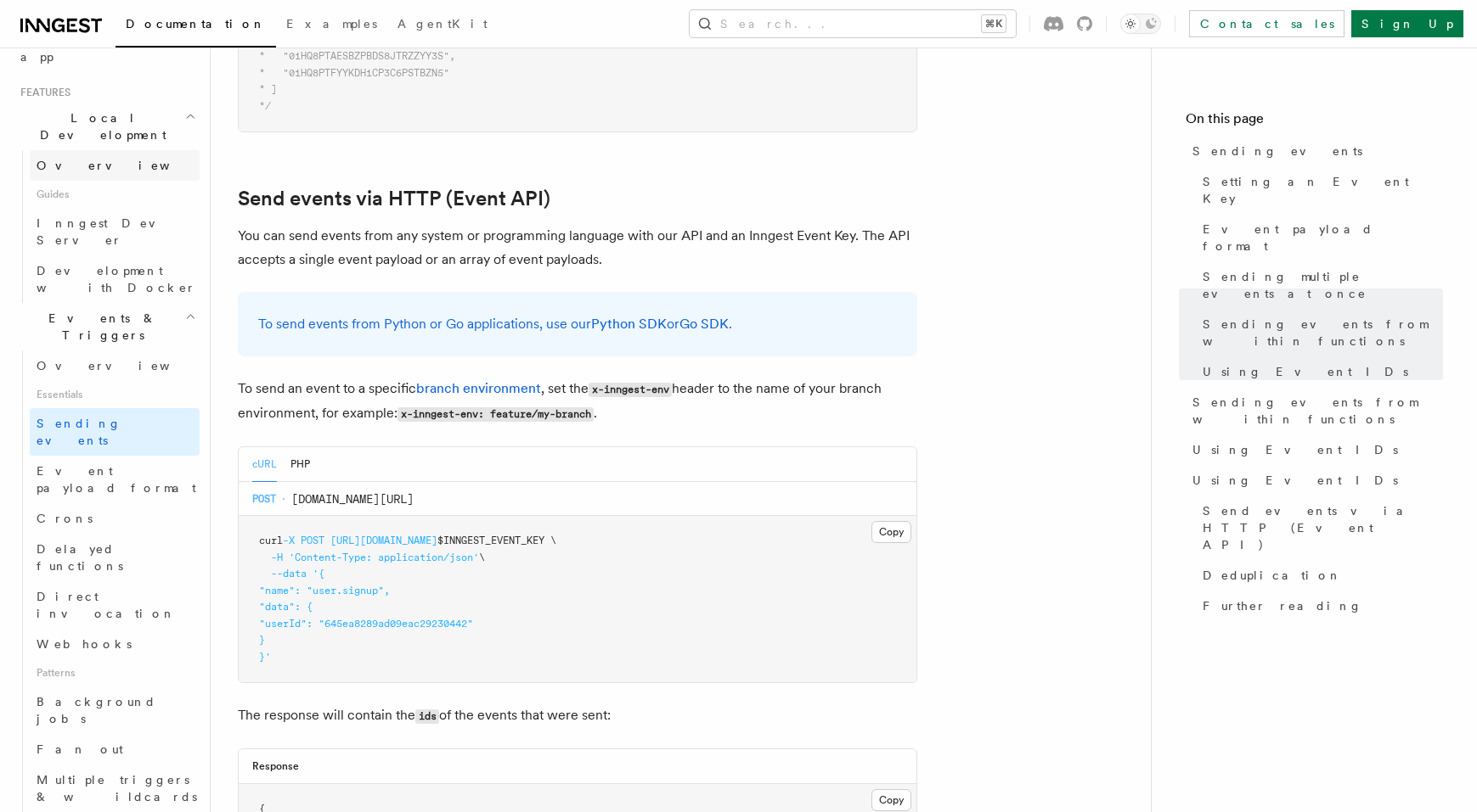
click at [107, 150] on link "Overview" at bounding box center [115, 165] width 170 height 31
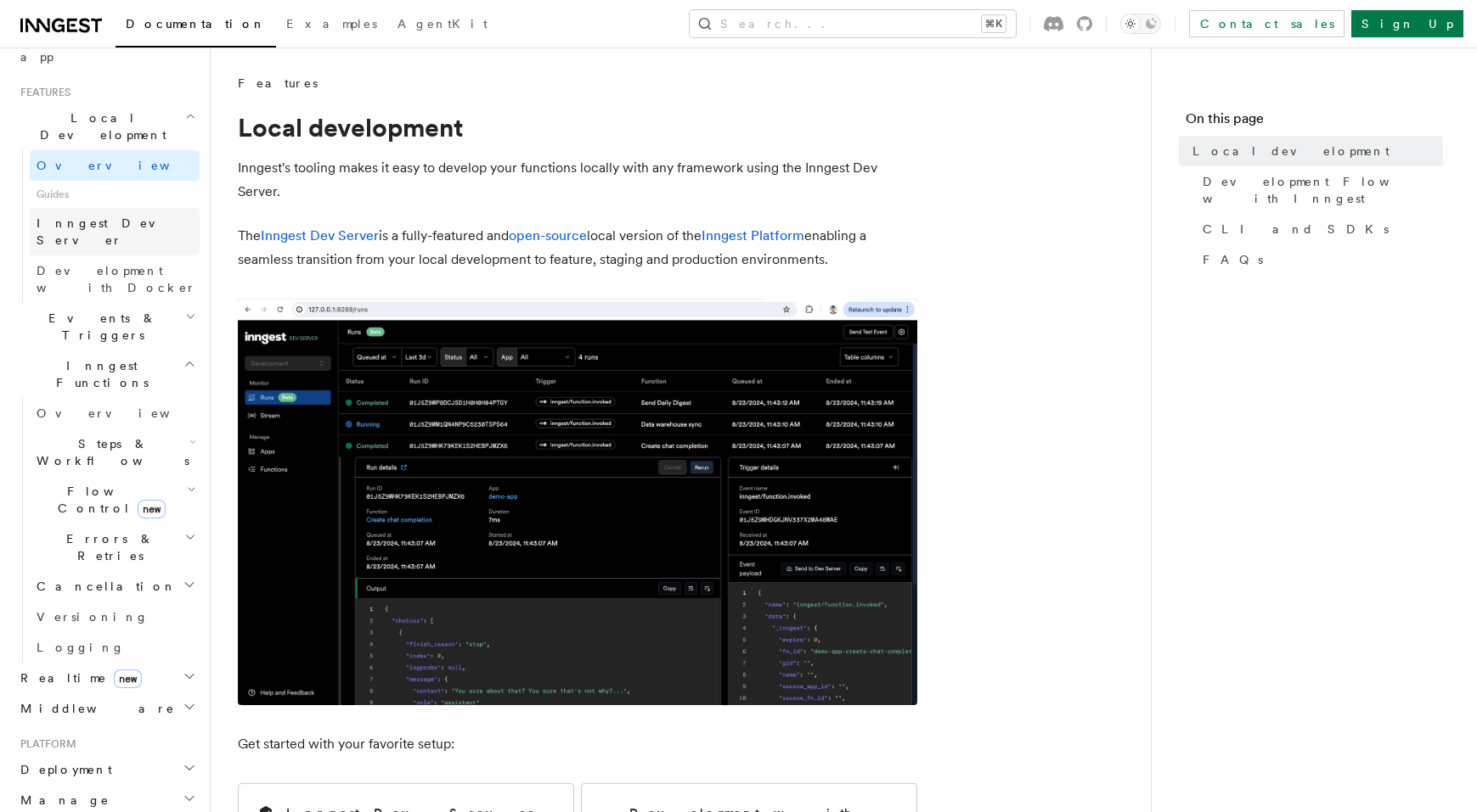
click at [109, 217] on span "Inngest Dev Server" at bounding box center [109, 231] width 146 height 31
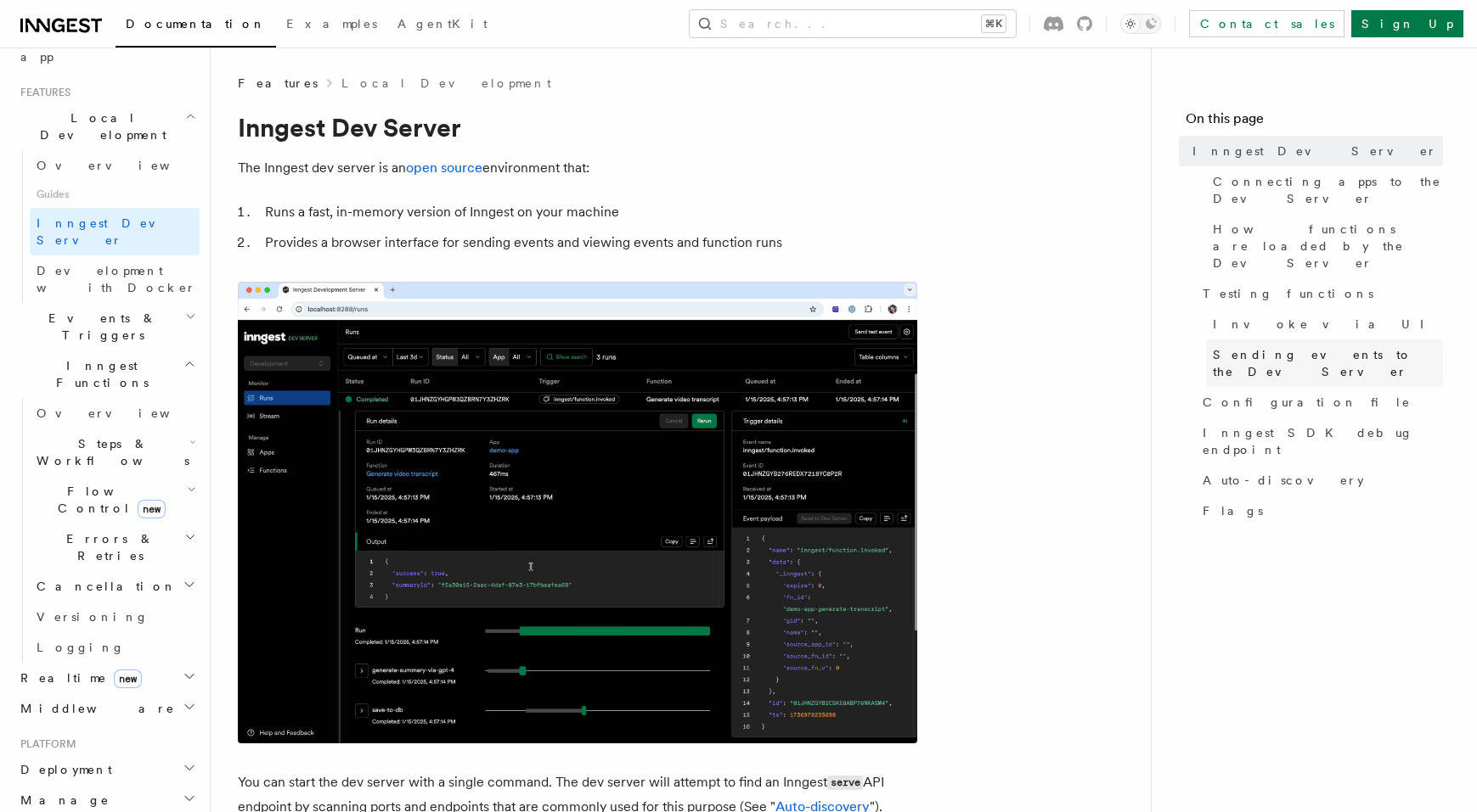
click at [1301, 346] on span "Sending events to the Dev Server" at bounding box center [1328, 363] width 230 height 34
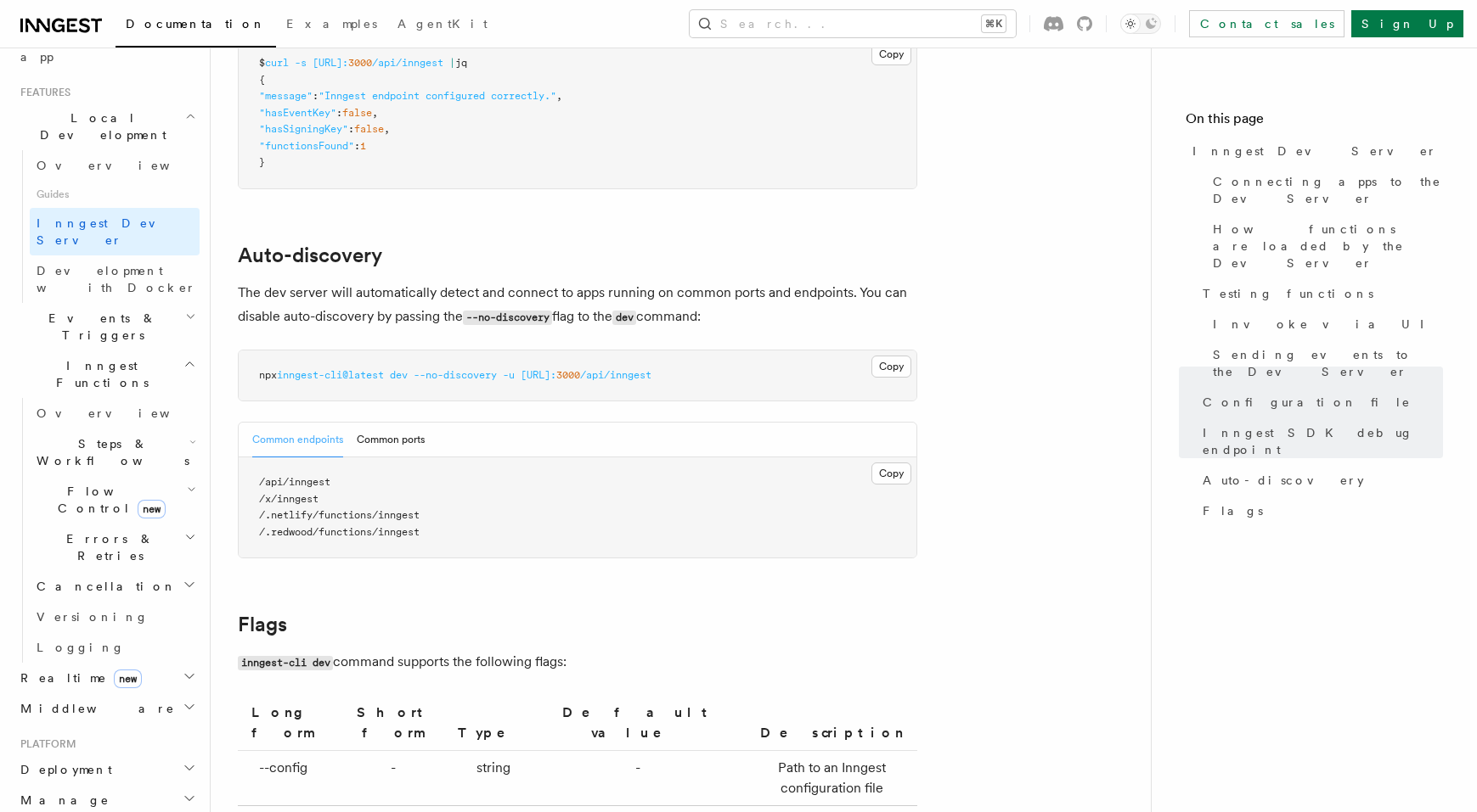
scroll to position [5162, 0]
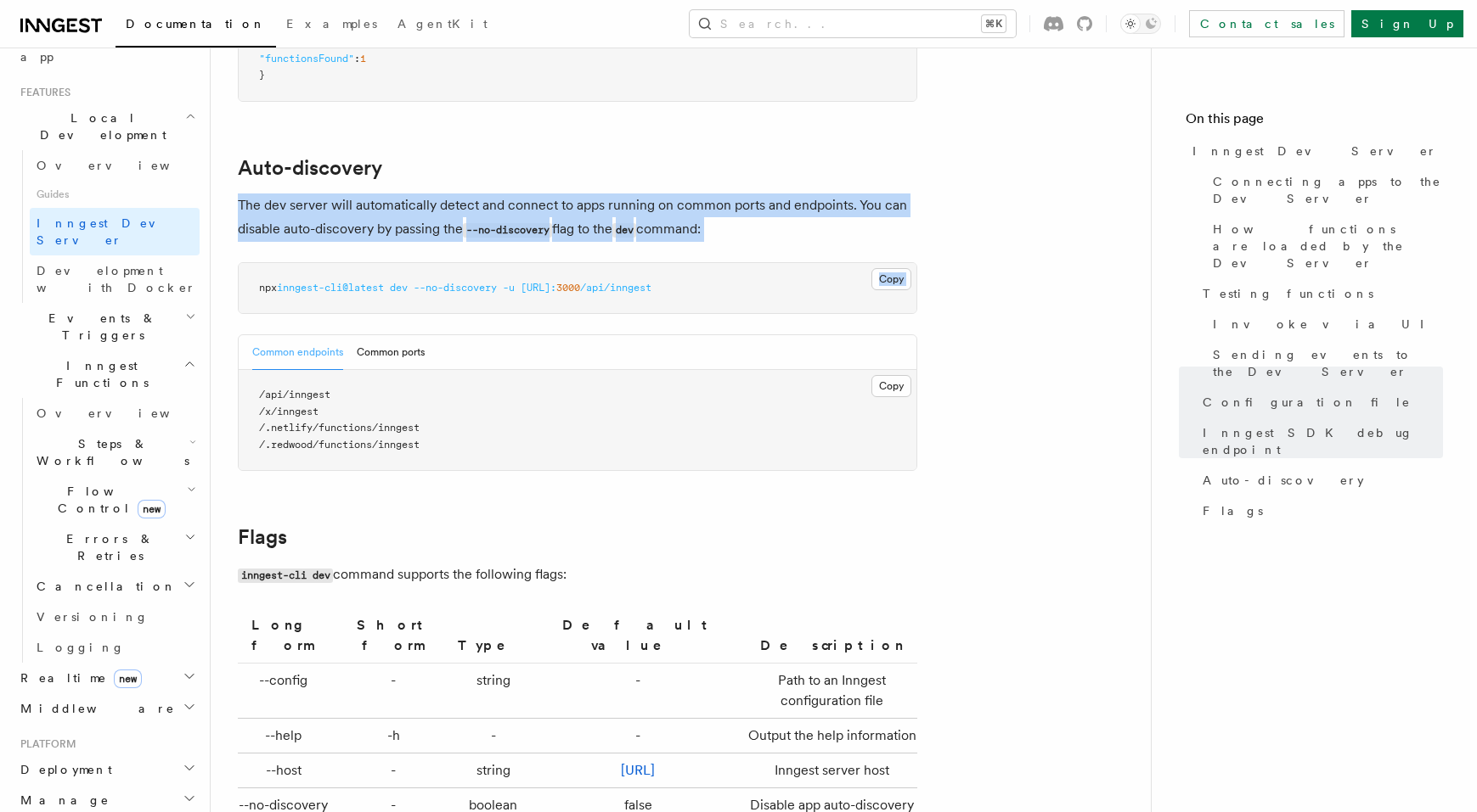
drag, startPoint x: 500, startPoint y: 166, endPoint x: 566, endPoint y: 239, distance: 98.4
click at [375, 208] on p "The dev server will automatically detect and connect to apps running on common …" at bounding box center [578, 217] width 680 height 49
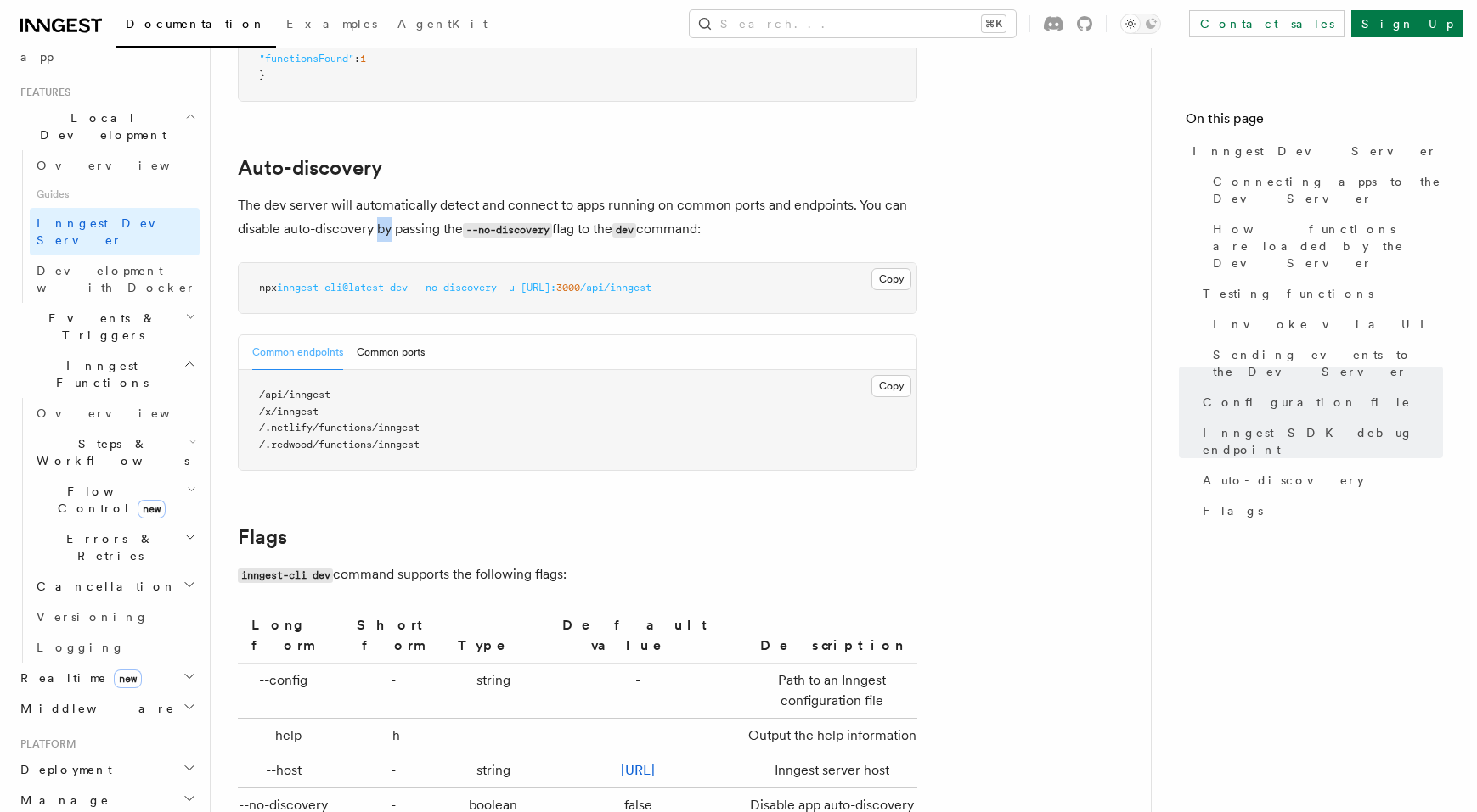
click at [375, 208] on p "The dev server will automatically detect and connect to apps running on common …" at bounding box center [578, 217] width 680 height 49
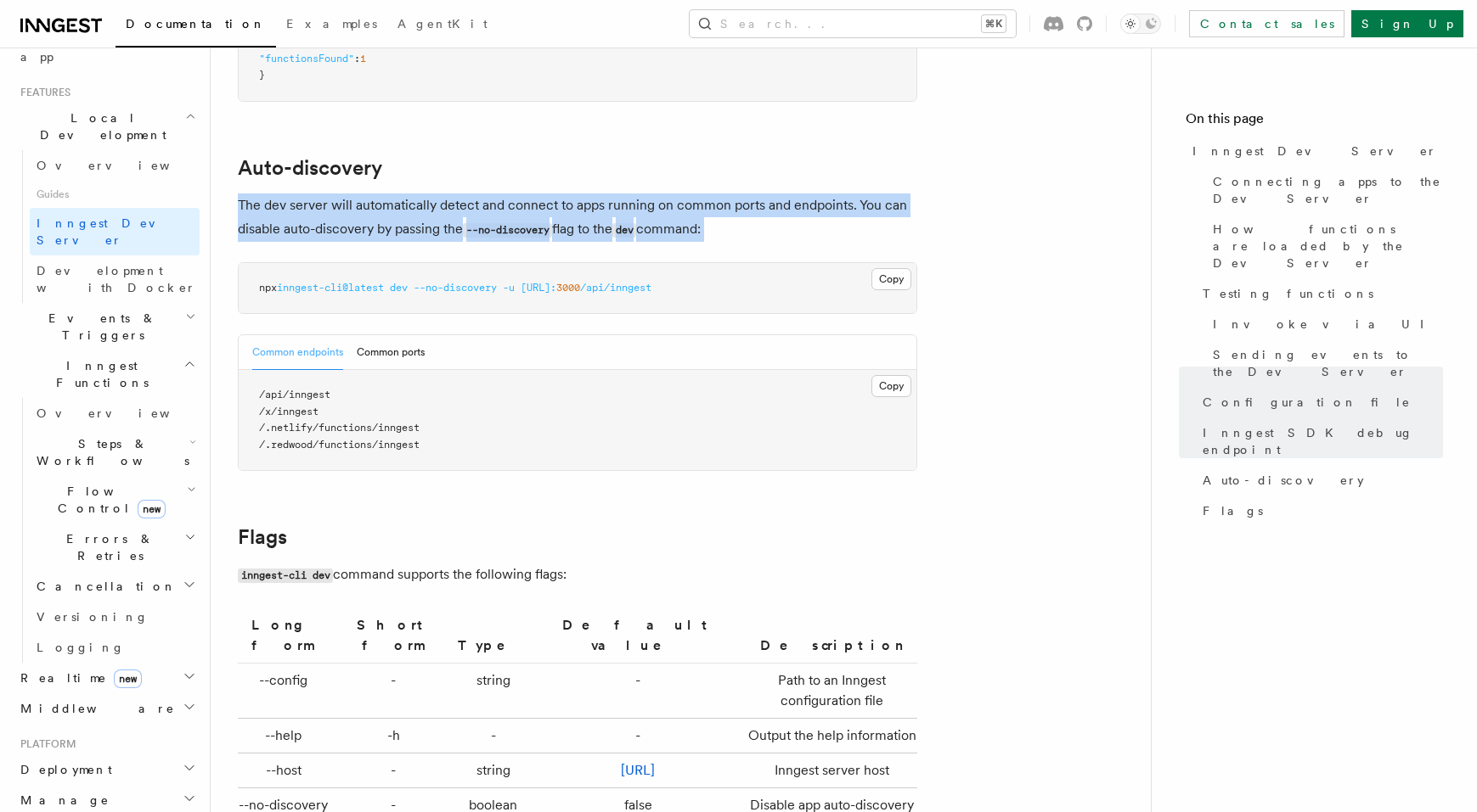
click at [375, 208] on p "The dev server will automatically detect and connect to apps running on common …" at bounding box center [578, 217] width 680 height 49
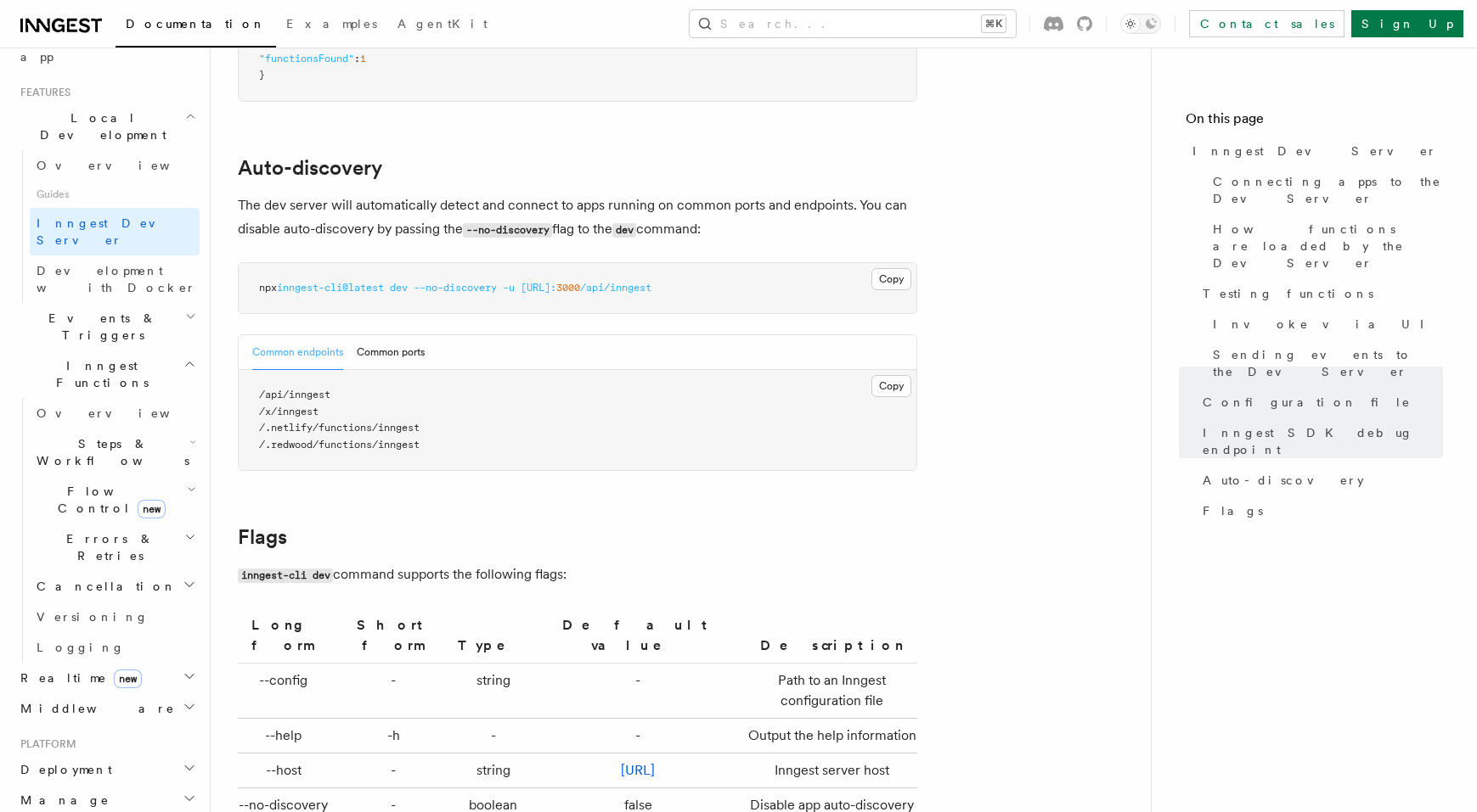
click at [502, 380] on pre "/api/inngest /x/inngest /.netlify/functions/inngest /.redwood/functions/inngest" at bounding box center [578, 420] width 678 height 100
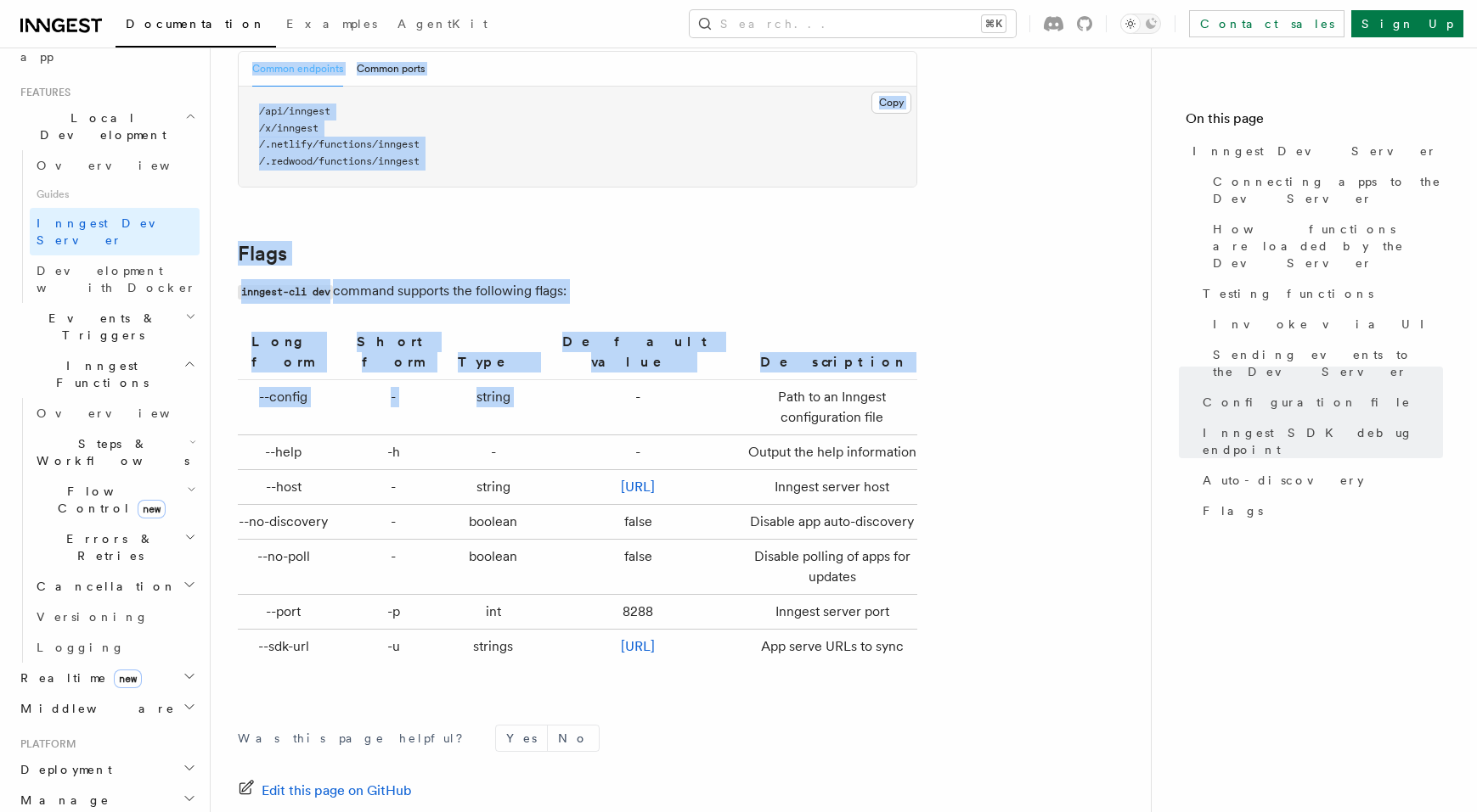
scroll to position [5534, 0]
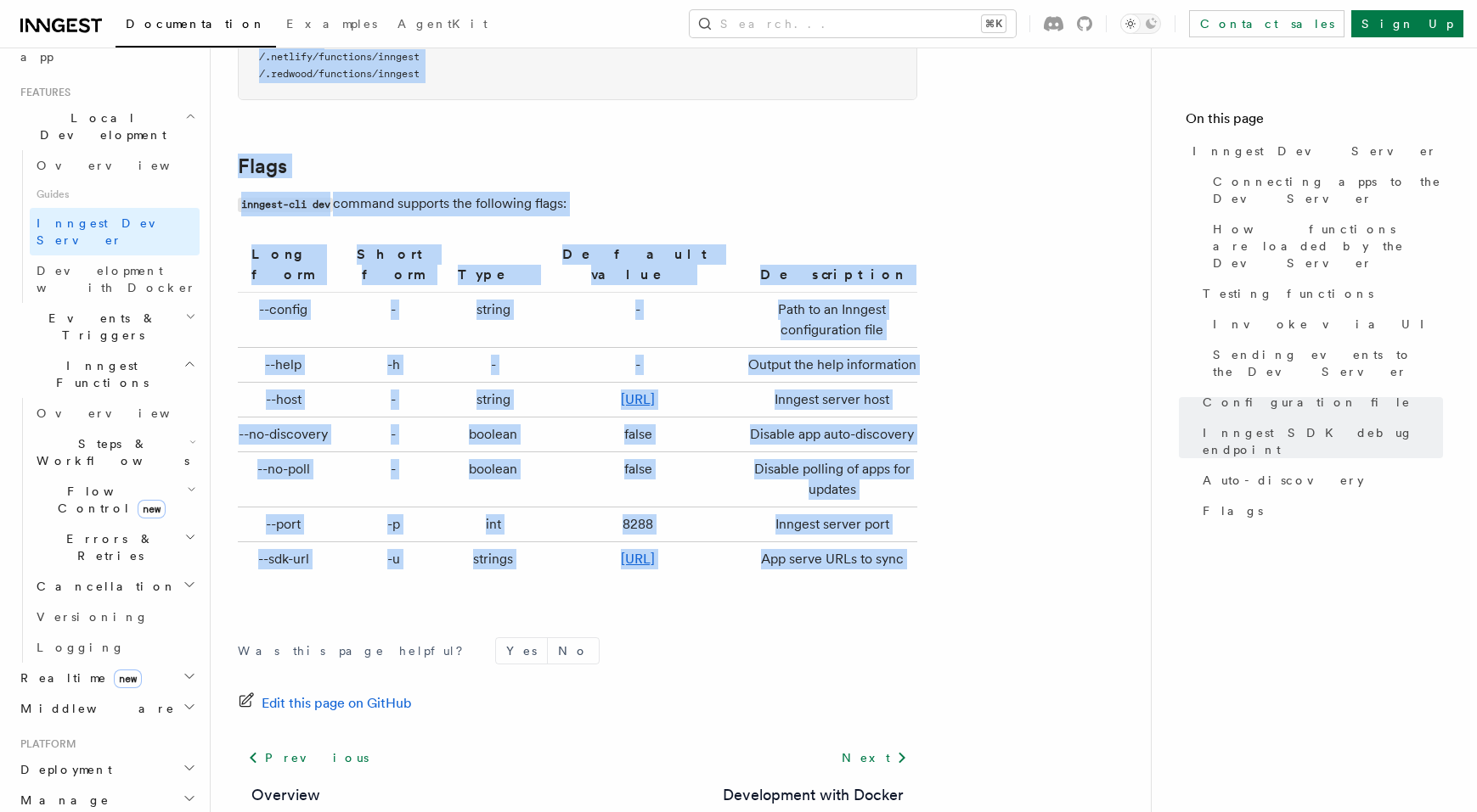
drag, startPoint x: 243, startPoint y: 110, endPoint x: 928, endPoint y: 608, distance: 846.9
copy article "Auto-discovery The dev server will automatically detect and connect to apps run…"
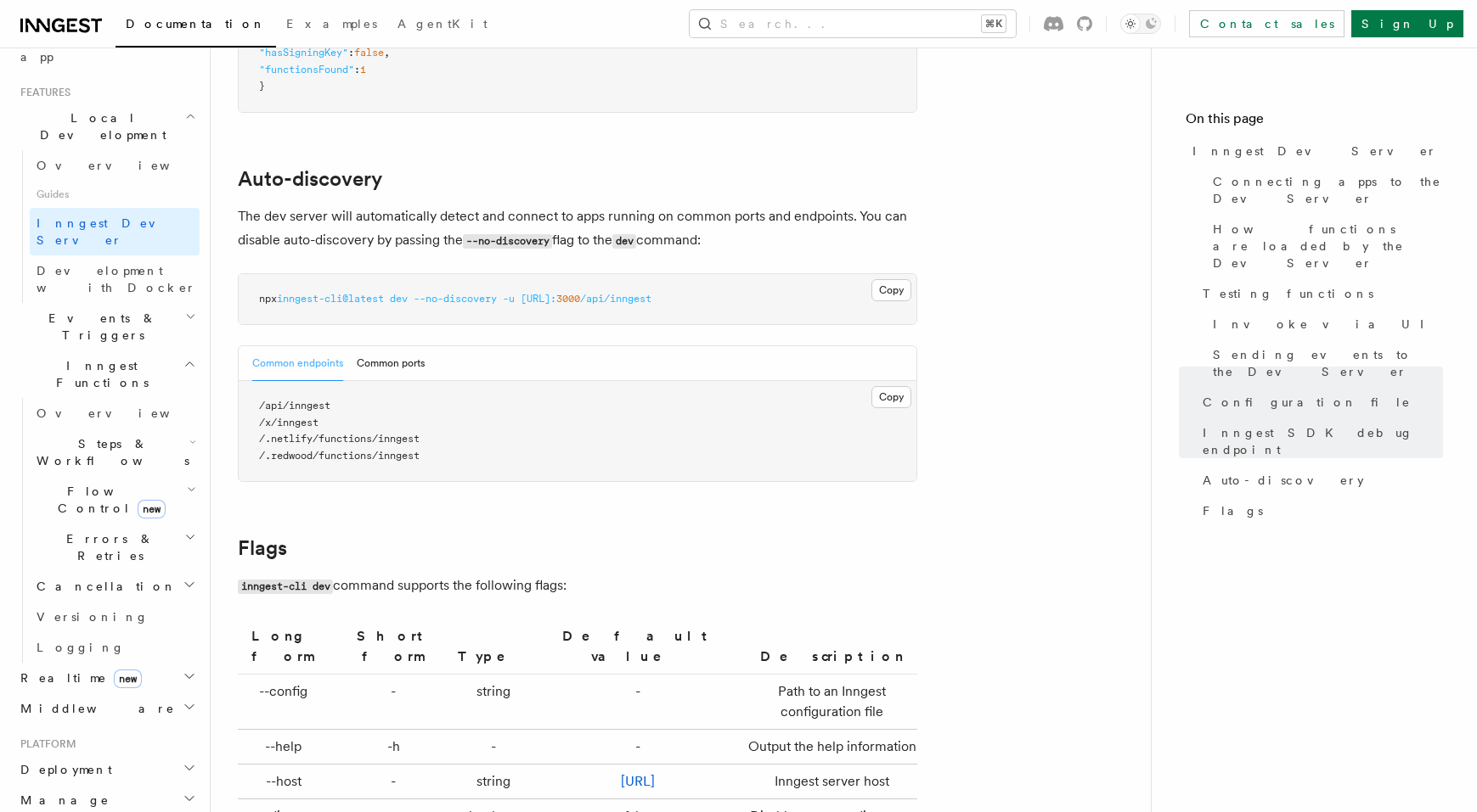
click at [816, 204] on p "The dev server will automatically detect and connect to apps running on common …" at bounding box center [578, 229] width 680 height 49
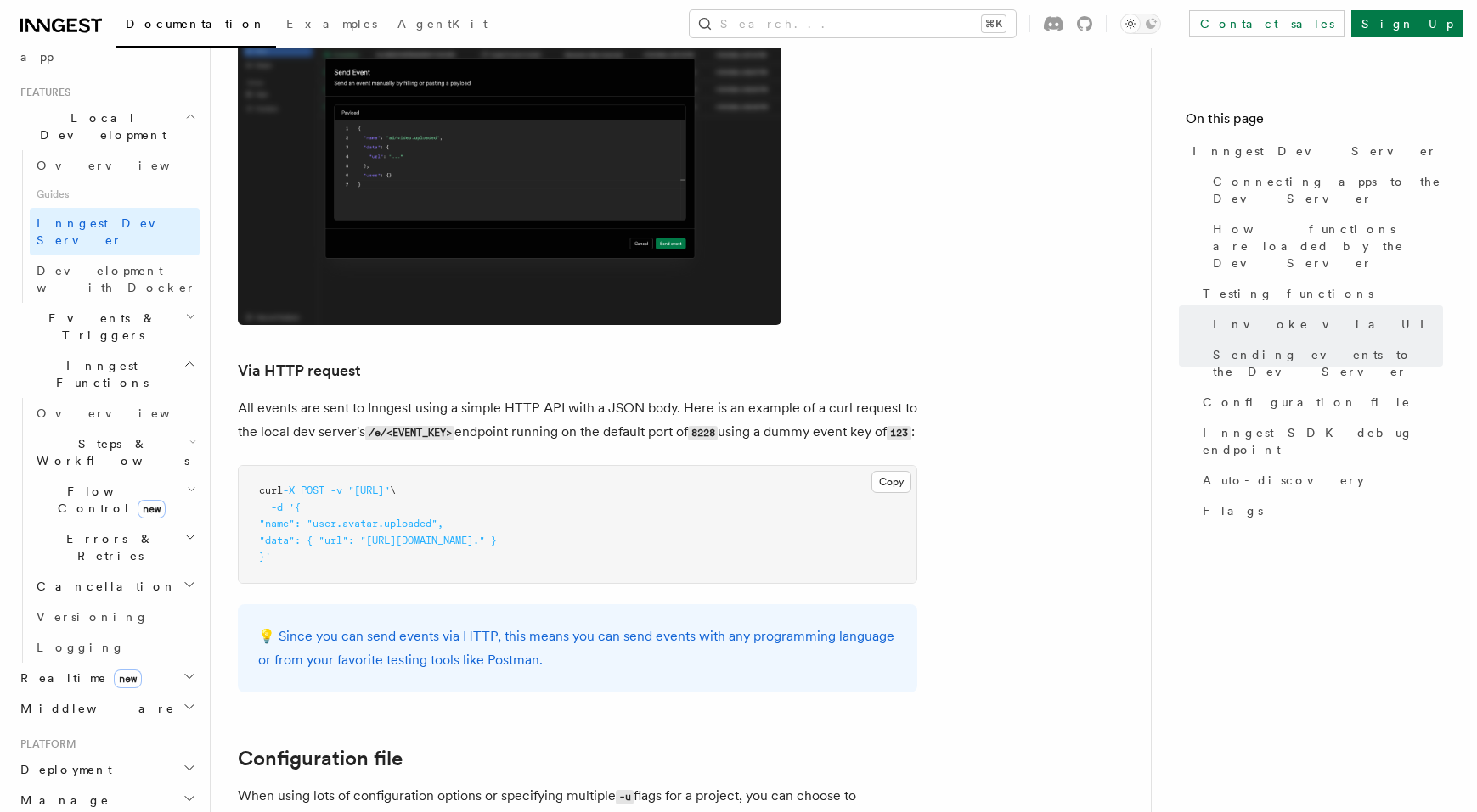
scroll to position [4213, 0]
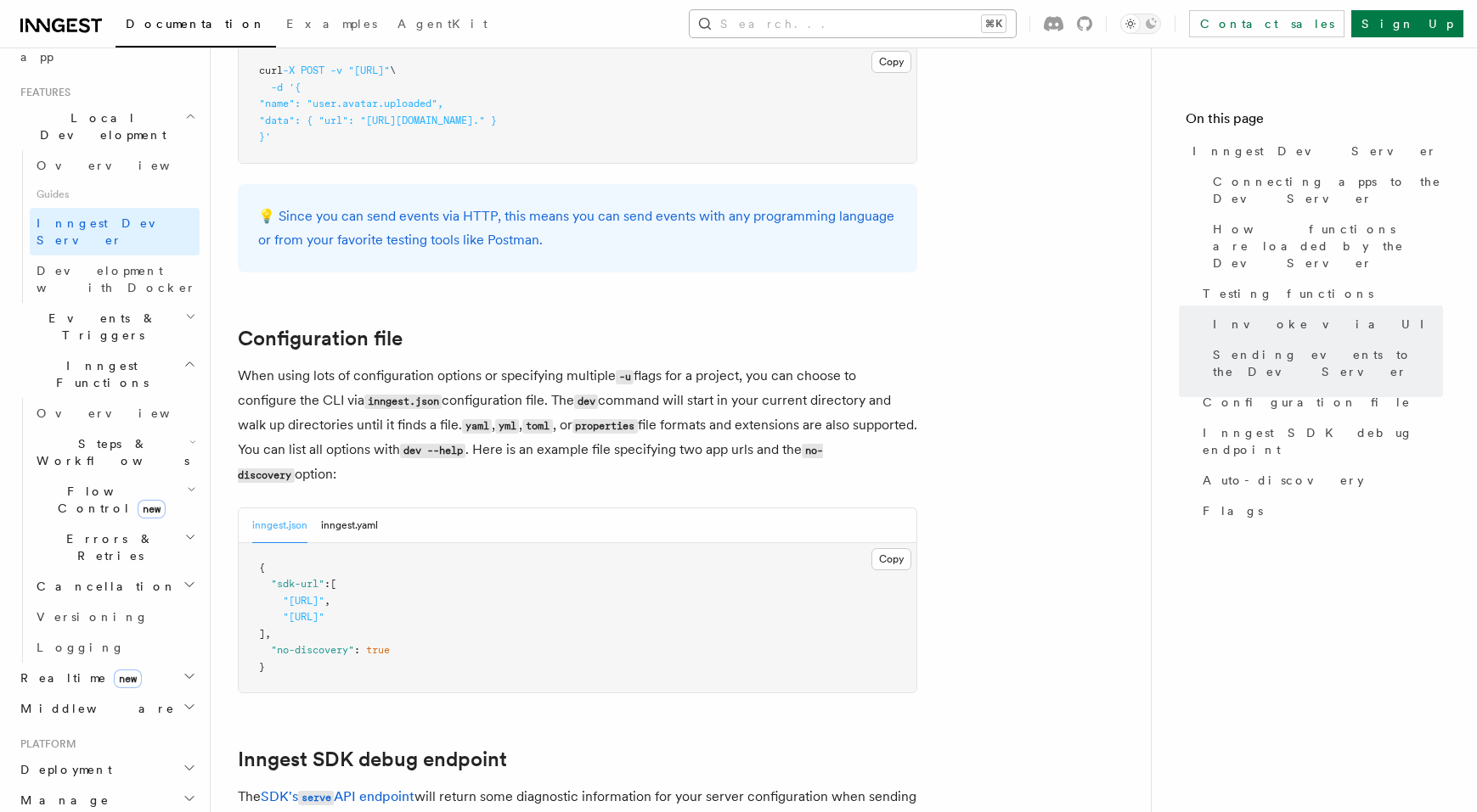
click at [860, 23] on button "Search... ⌘K" at bounding box center [851, 23] width 326 height 27
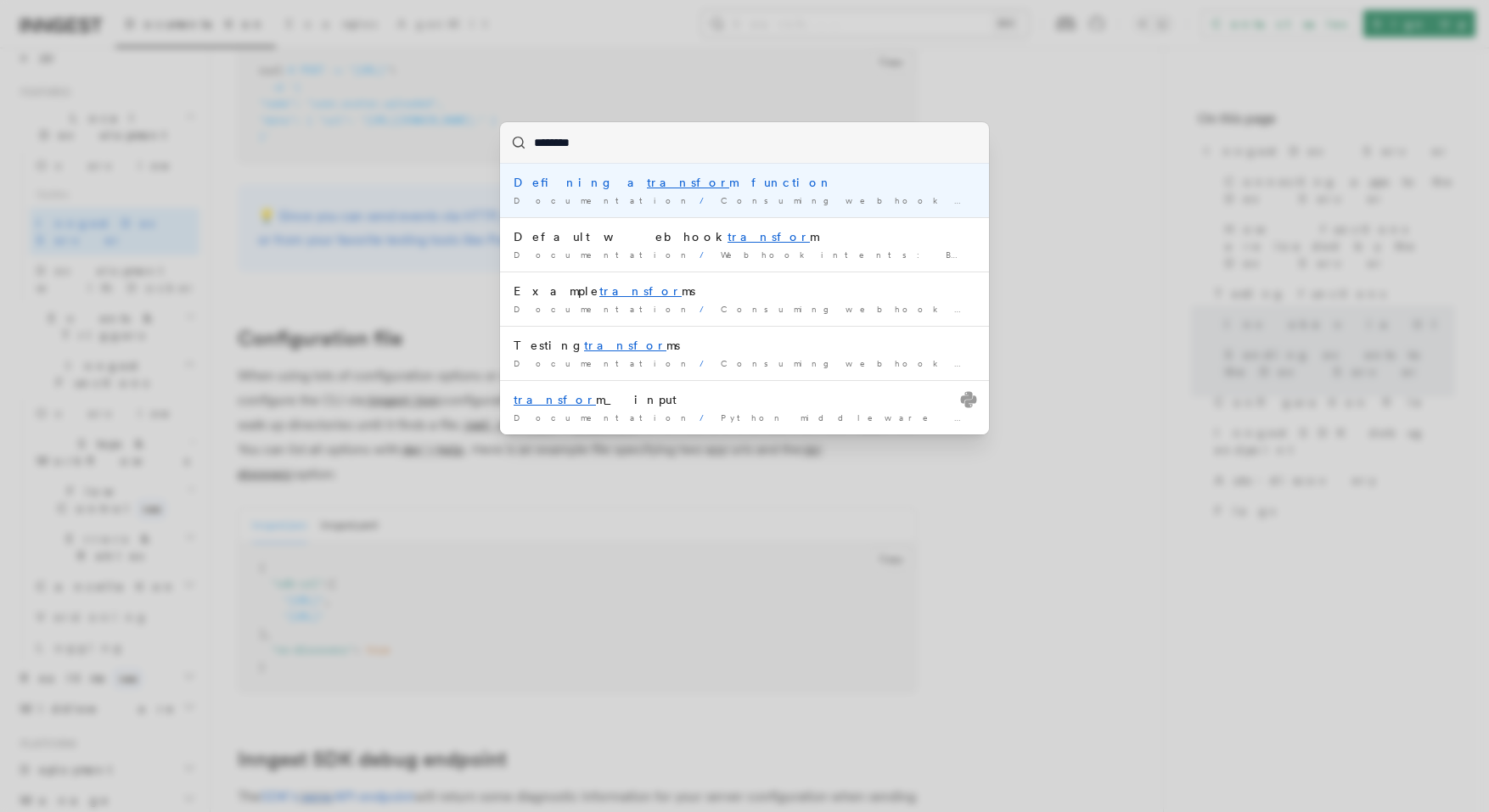
type input "*********"
click at [614, 189] on div "Defining a transform function" at bounding box center [744, 182] width 462 height 17
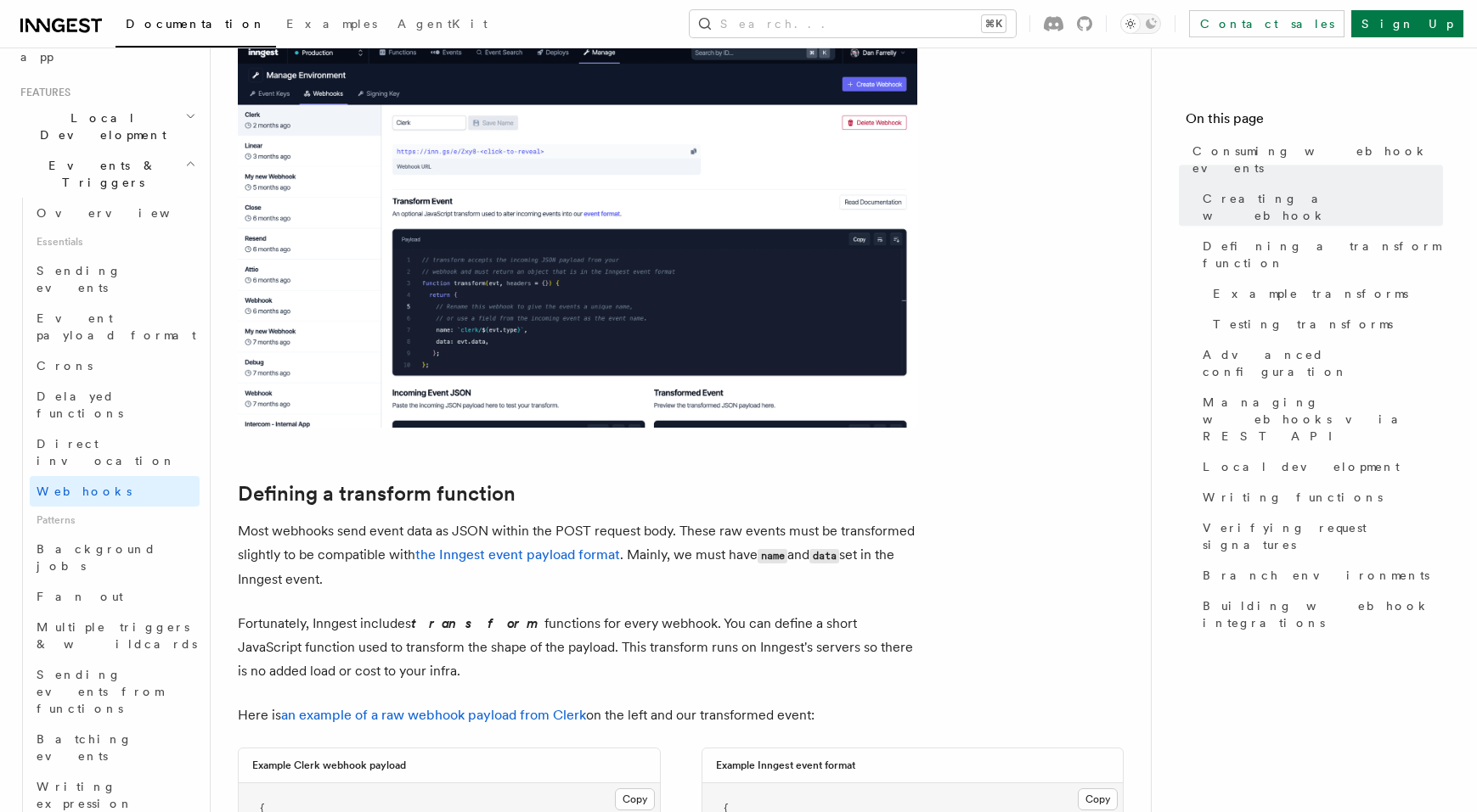
scroll to position [777, 0]
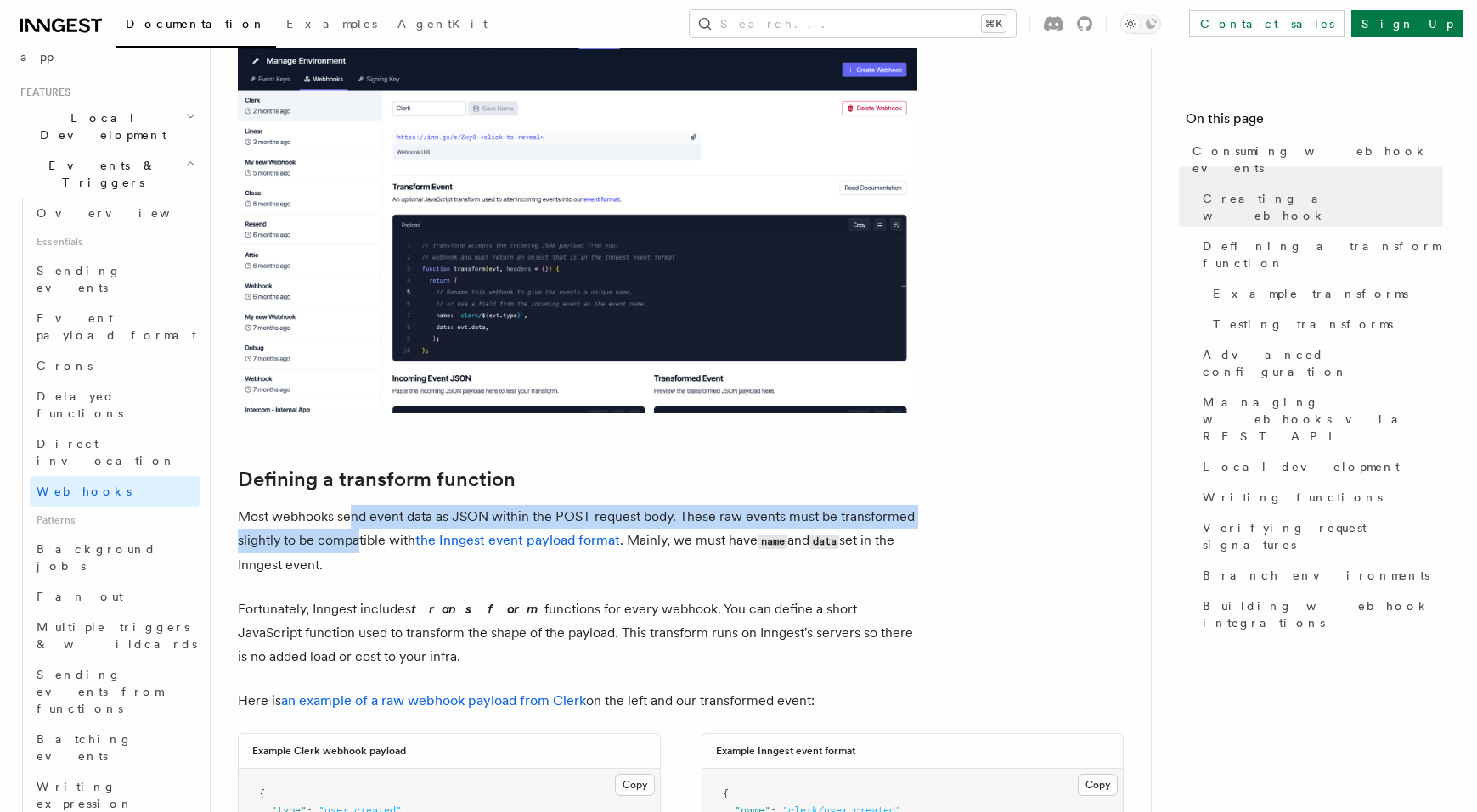
drag, startPoint x: 354, startPoint y: 521, endPoint x: 359, endPoint y: 547, distance: 26.5
click at [359, 547] on p "Most webhooks send event data as JSON within the POST request body. These raw e…" at bounding box center [578, 540] width 680 height 72
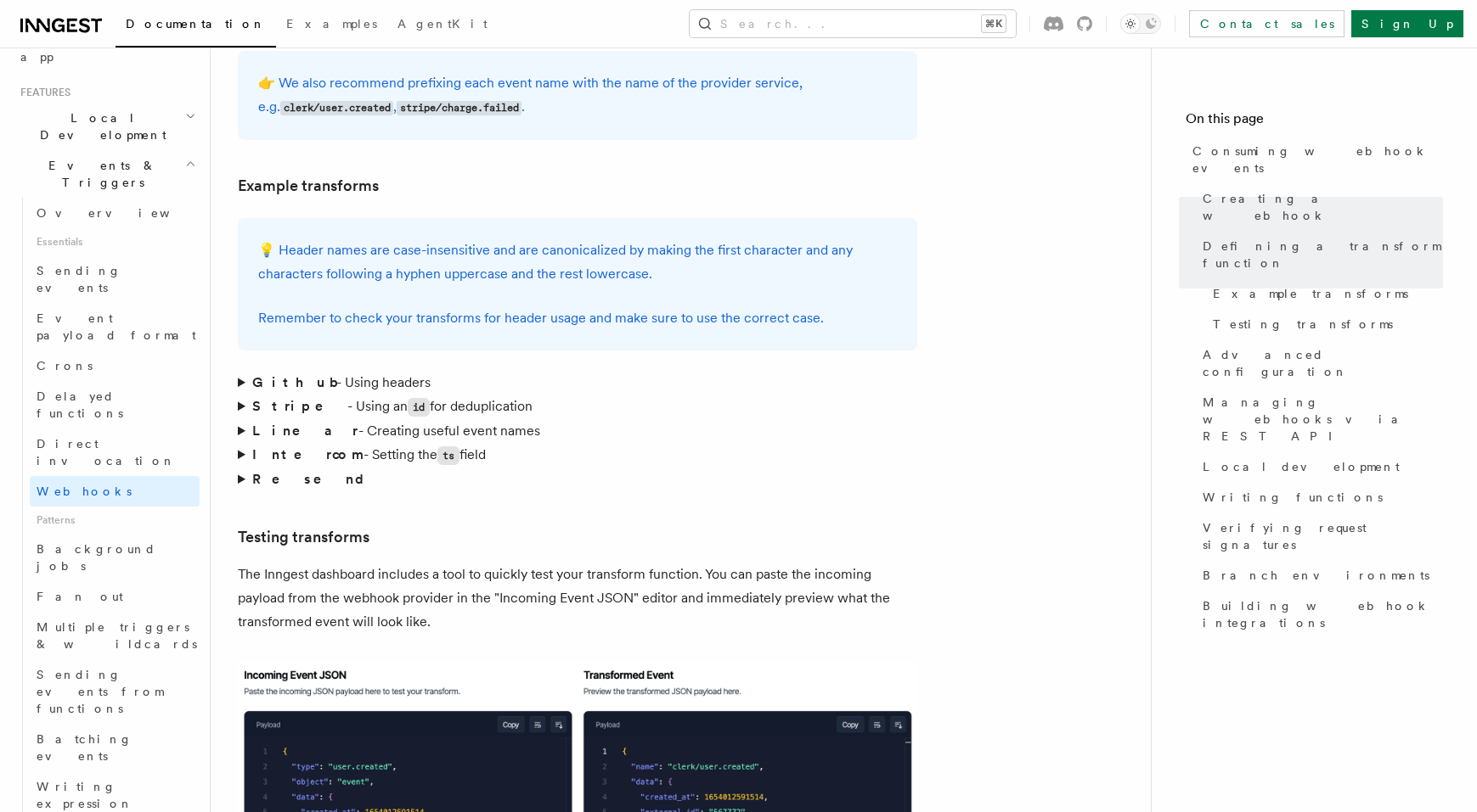
scroll to position [2549, 0]
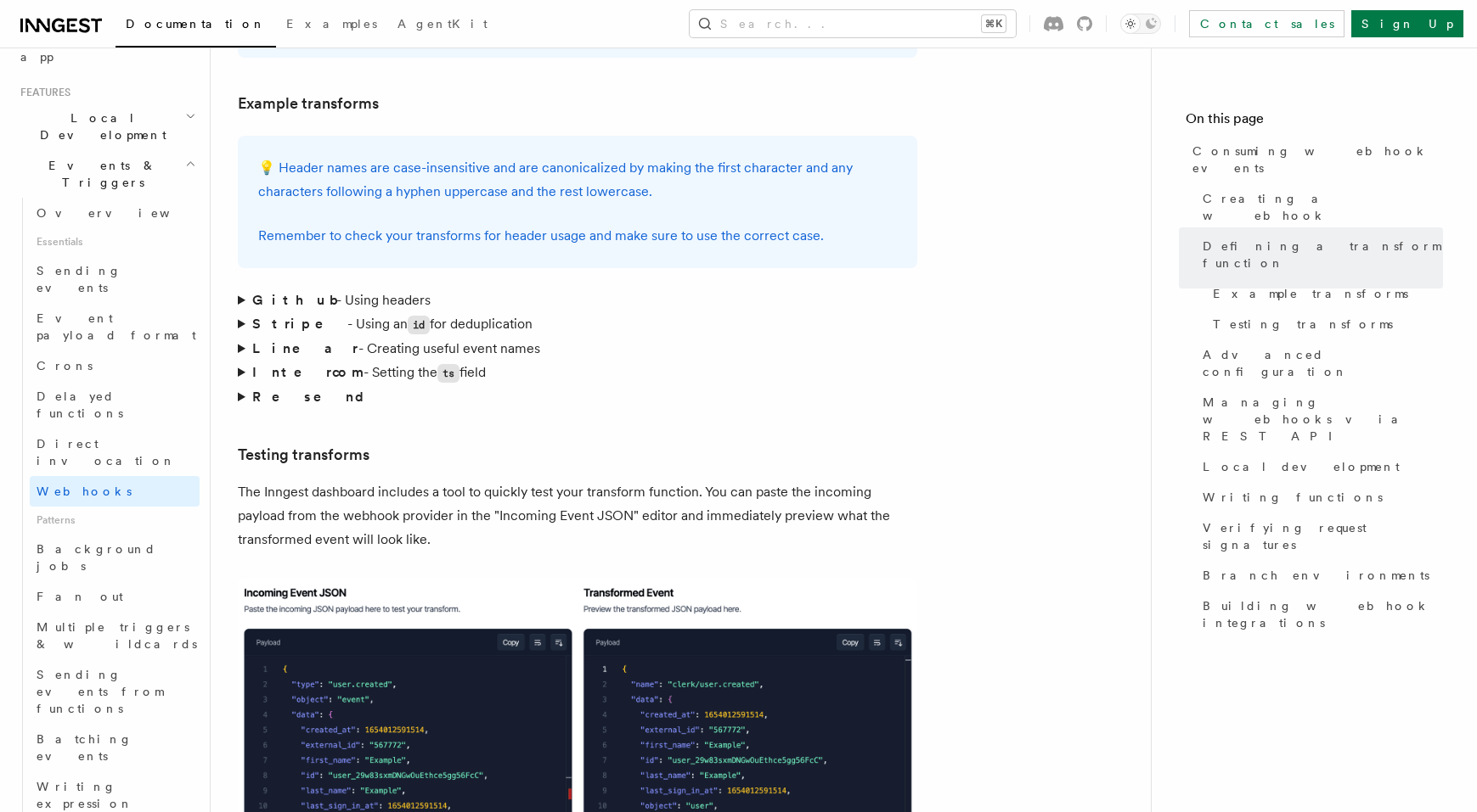
drag, startPoint x: 415, startPoint y: 428, endPoint x: 427, endPoint y: 504, distance: 76.9
click at [427, 504] on article "Features Events & Triggers Consuming webhook events At its core, Inngest is cen…" at bounding box center [681, 796] width 886 height 6542
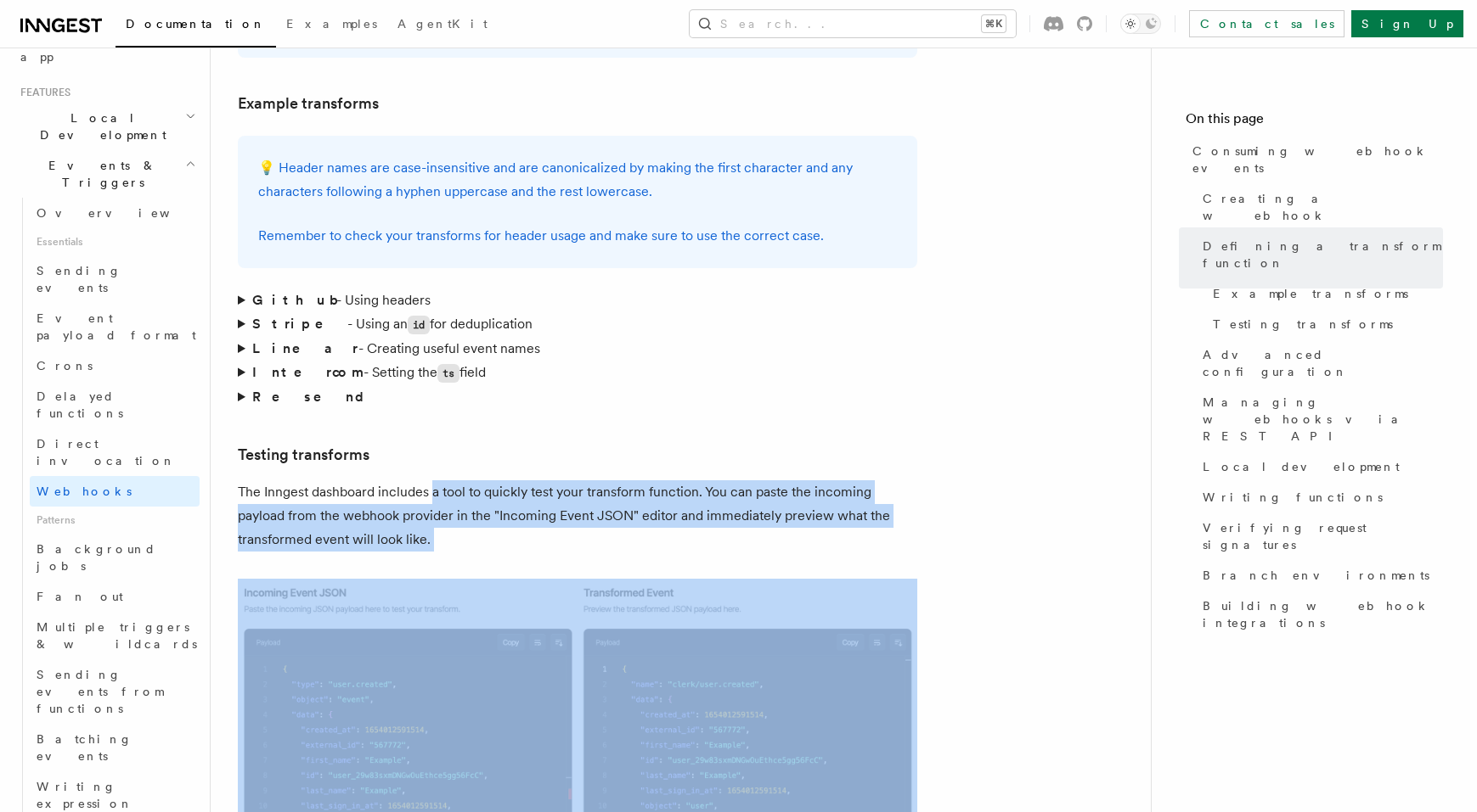
drag, startPoint x: 454, startPoint y: 501, endPoint x: 432, endPoint y: 447, distance: 58.3
click at [432, 447] on article "Features Events & Triggers Consuming webhook events At its core, Inngest is cen…" at bounding box center [681, 796] width 886 height 6542
click at [432, 481] on p "The Inngest dashboard includes a tool to quickly test your transform function. …" at bounding box center [578, 516] width 680 height 71
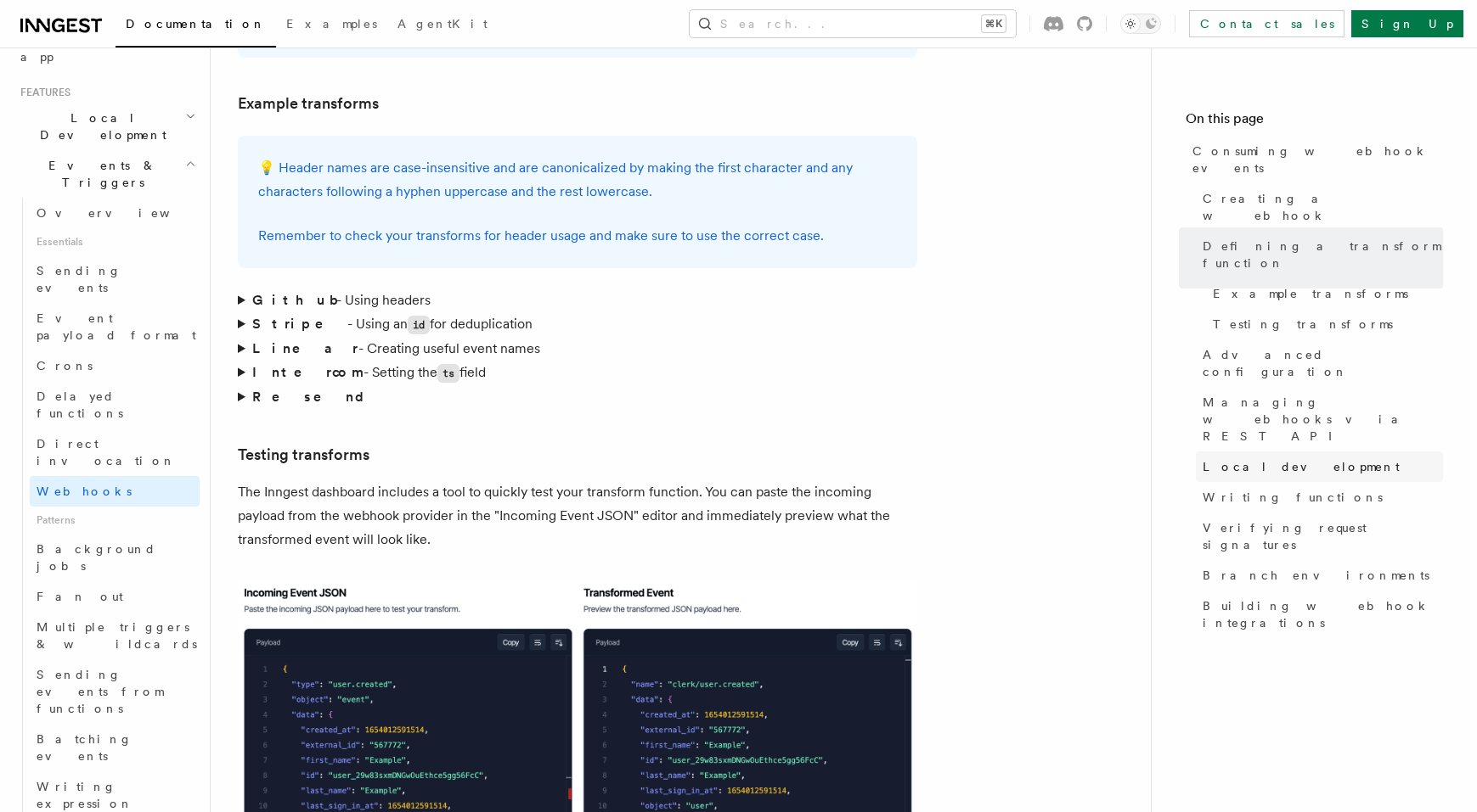
click at [1231, 458] on span "Local development" at bounding box center [1301, 467] width 197 height 17
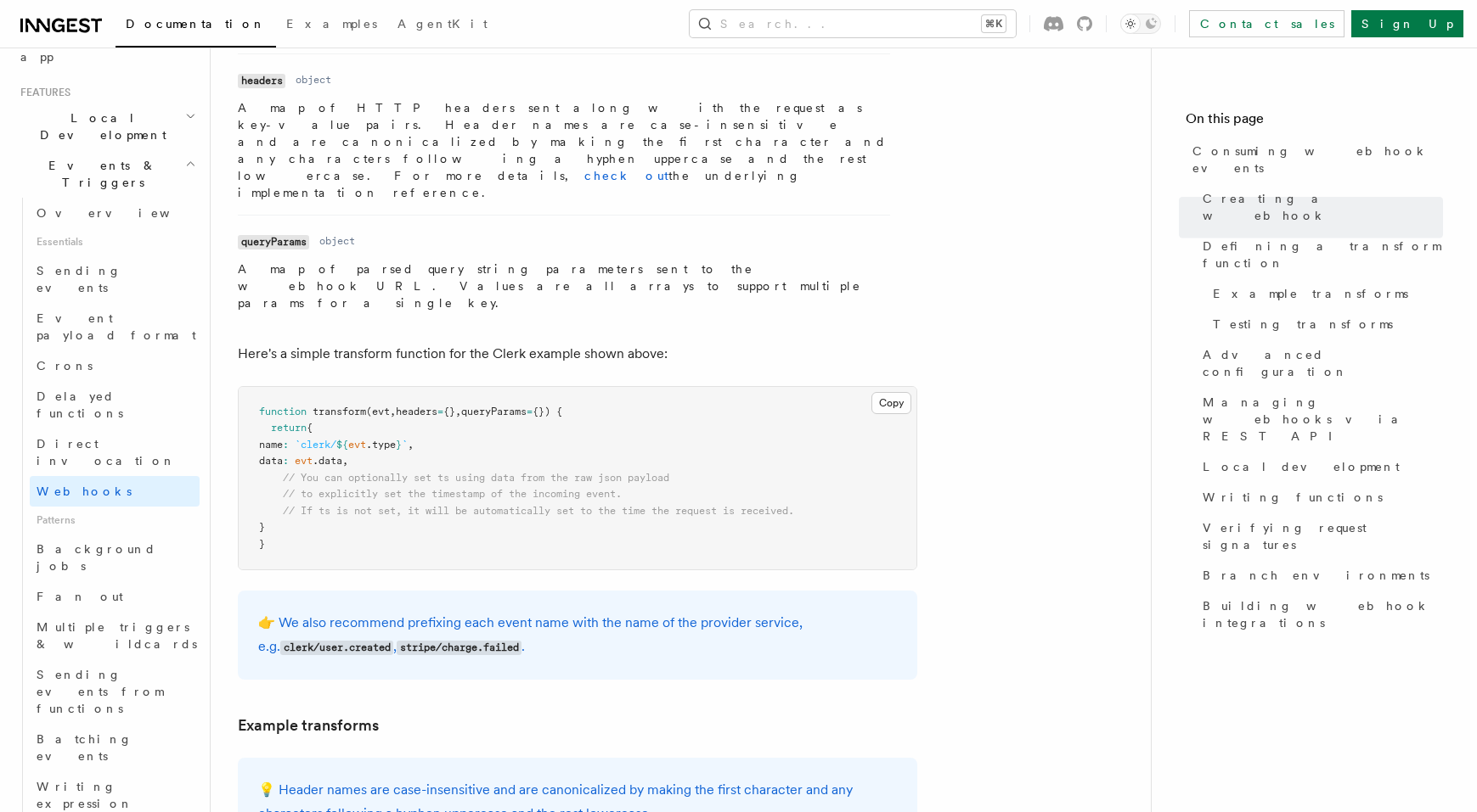
scroll to position [2275, 0]
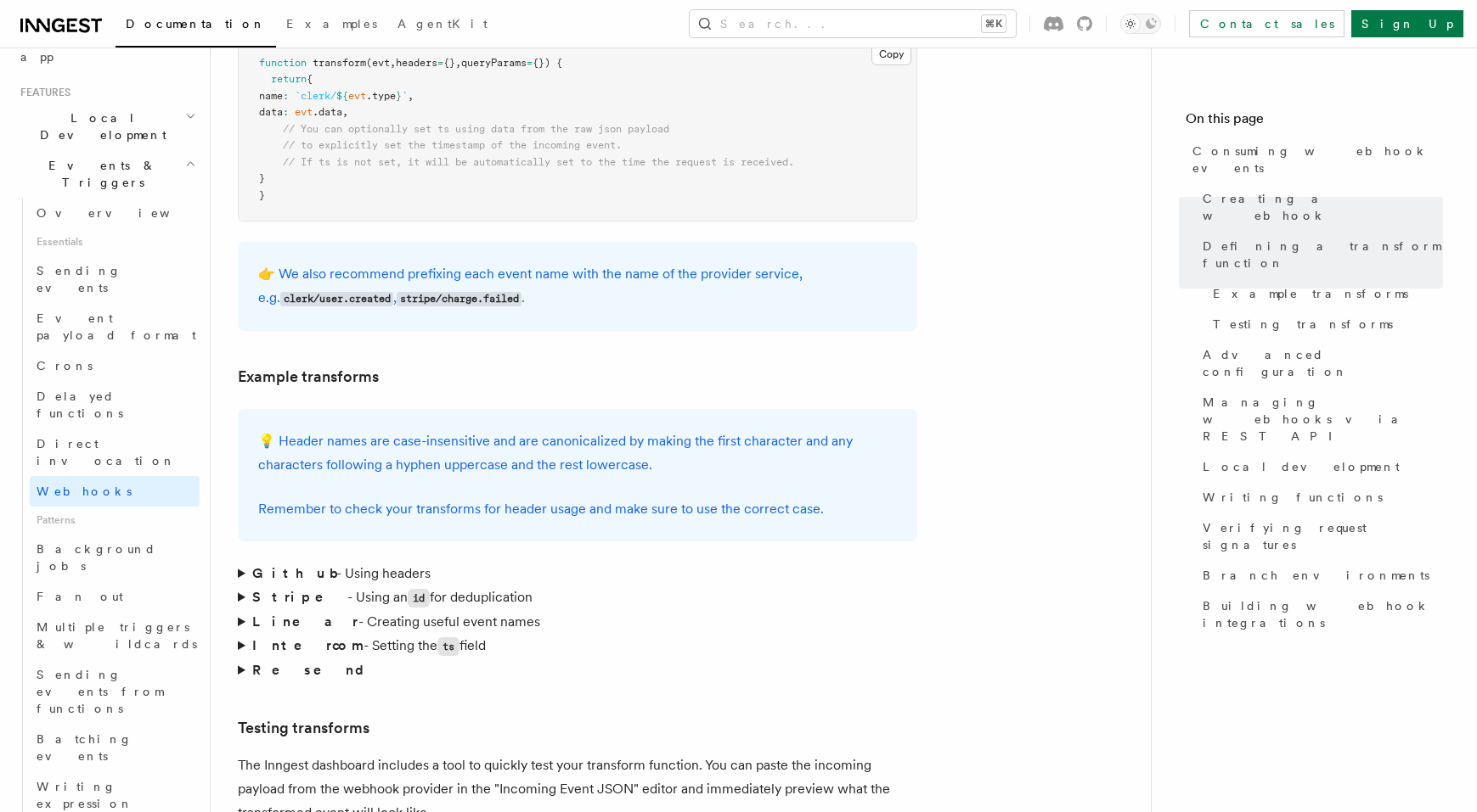
click at [1308, 72] on nav "On this page Consuming webhook events Creating a webhook Defining a transform f…" at bounding box center [1313, 429] width 326 height 764
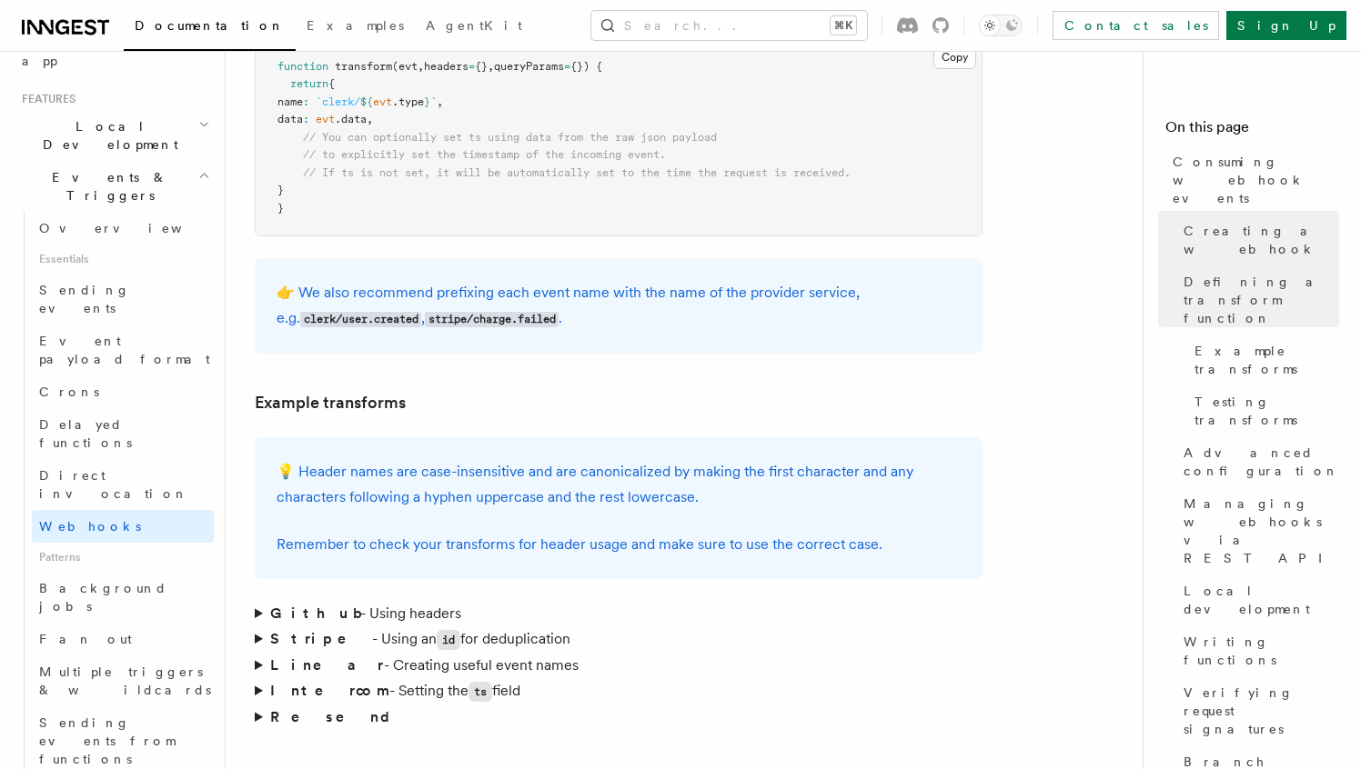
scroll to position [370, 0]
